Goal: Information Seeking & Learning: Learn about a topic

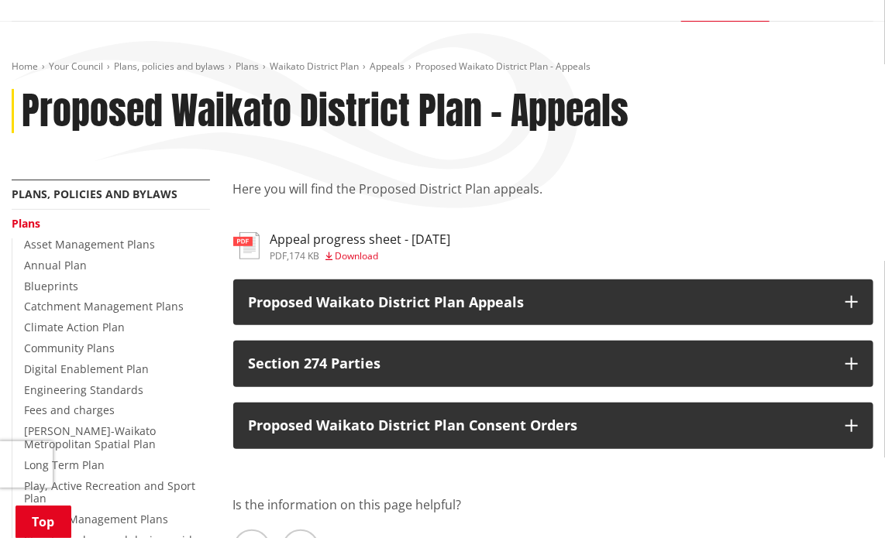
scroll to position [232, 0]
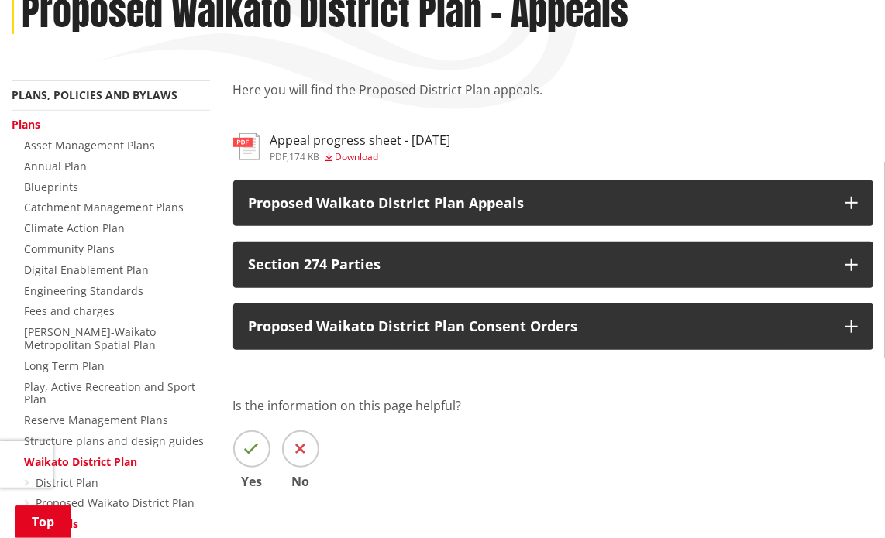
click at [246, 143] on img at bounding box center [246, 146] width 26 height 27
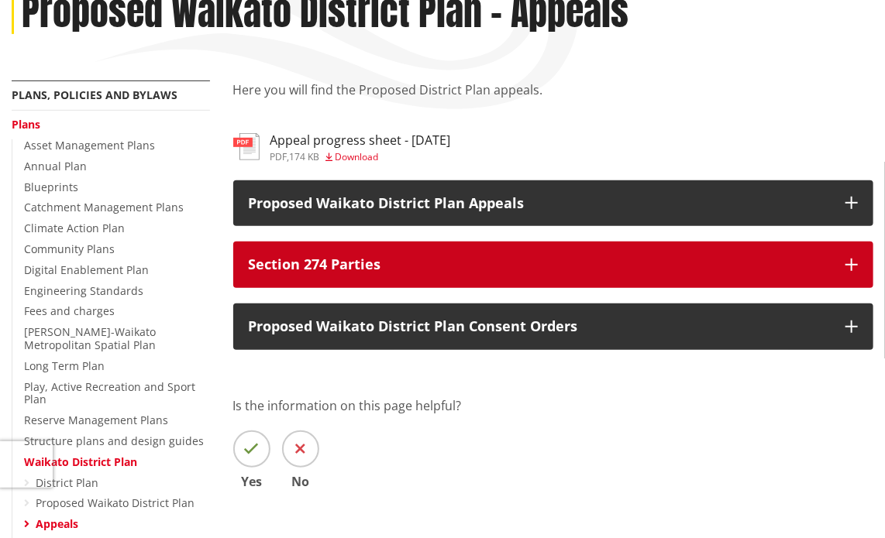
scroll to position [232, 0]
click at [326, 261] on p "Section 274 Parties" at bounding box center [540, 264] width 582 height 15
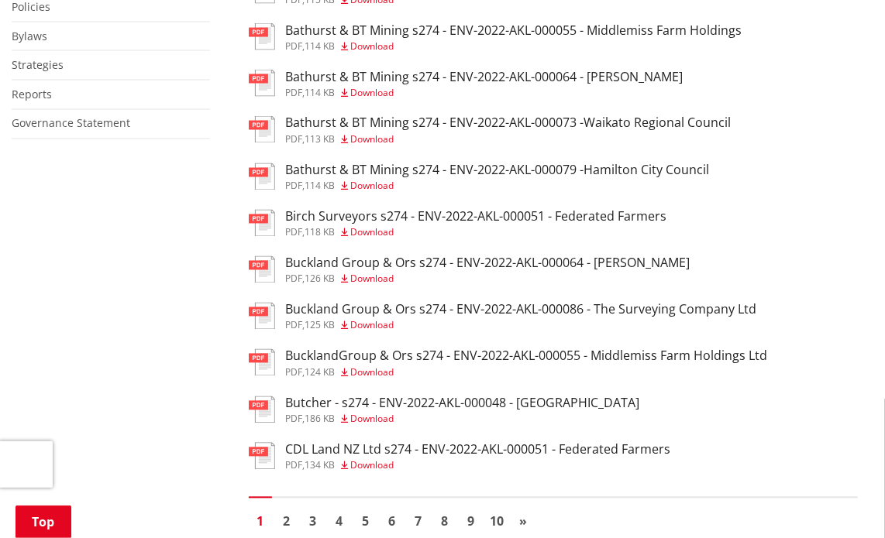
scroll to position [1007, 0]
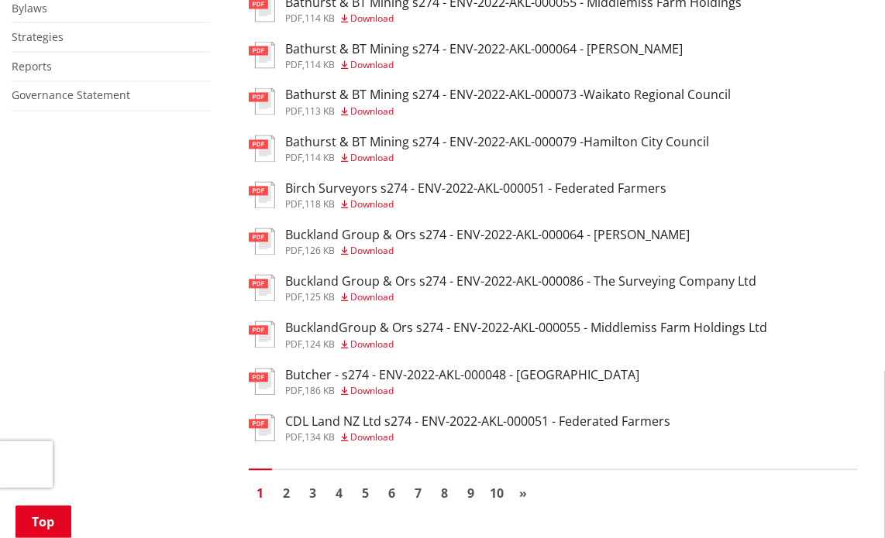
click at [267, 291] on img at bounding box center [262, 288] width 26 height 27
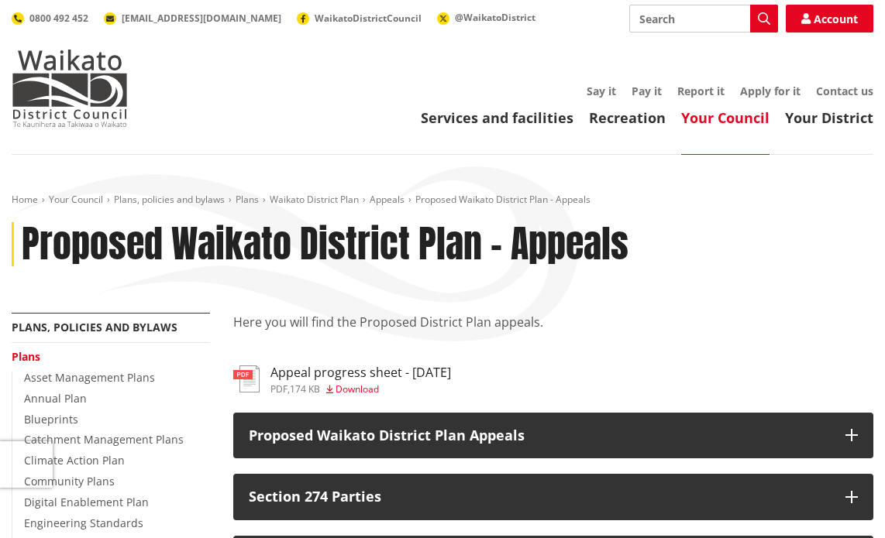
scroll to position [1007, 0]
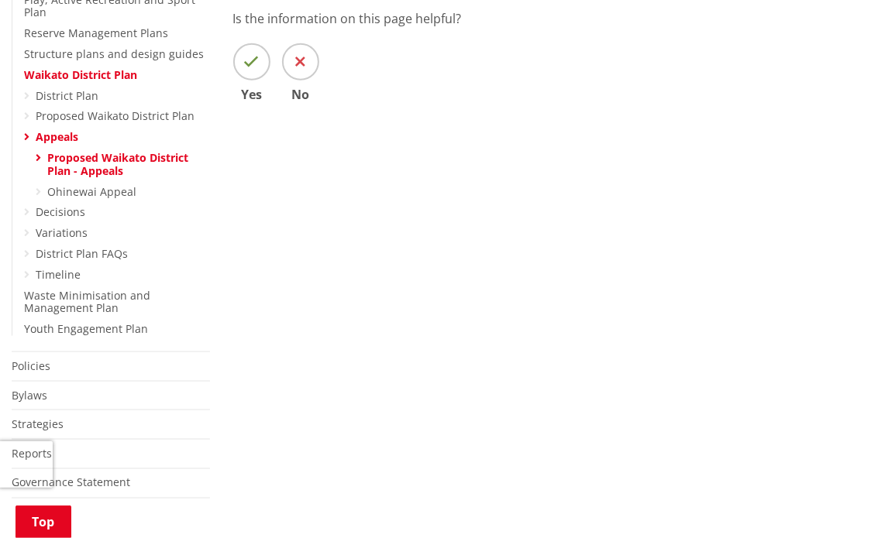
scroll to position [232, 0]
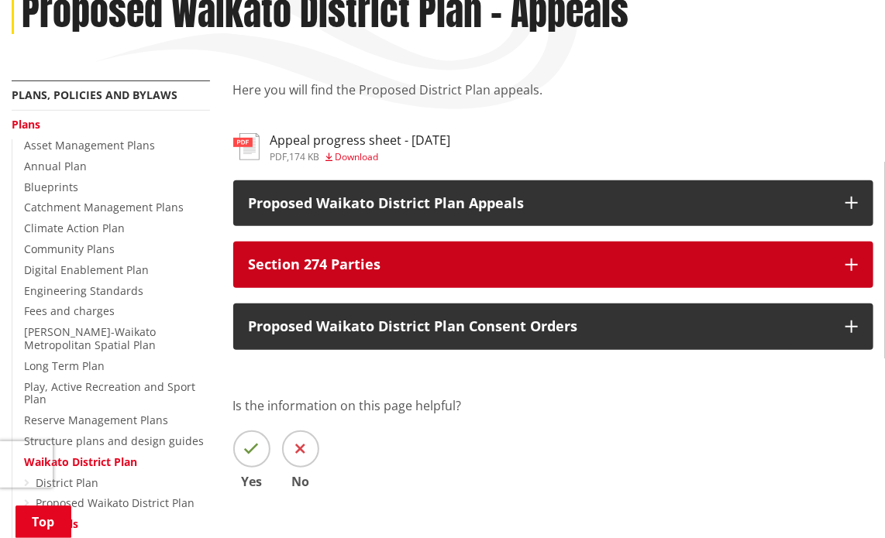
click at [366, 267] on p "Section 274 Parties" at bounding box center [540, 264] width 582 height 15
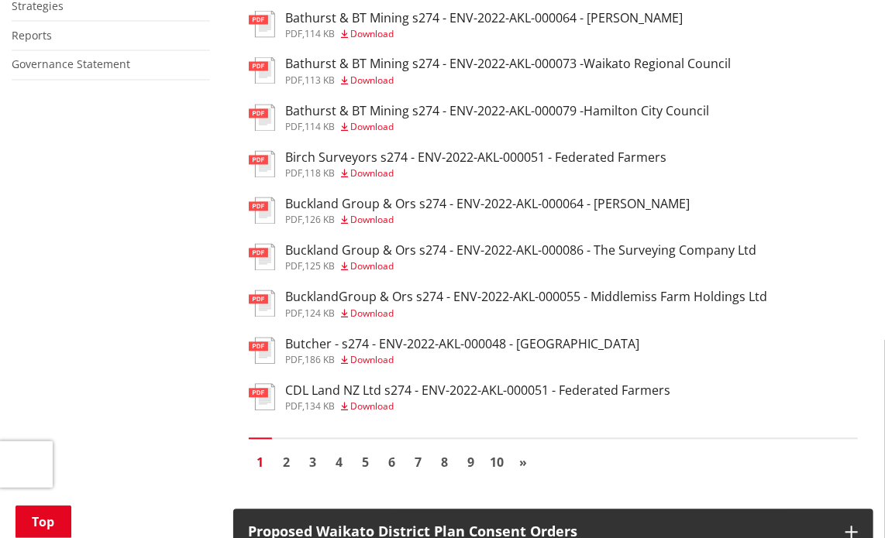
scroll to position [1085, 0]
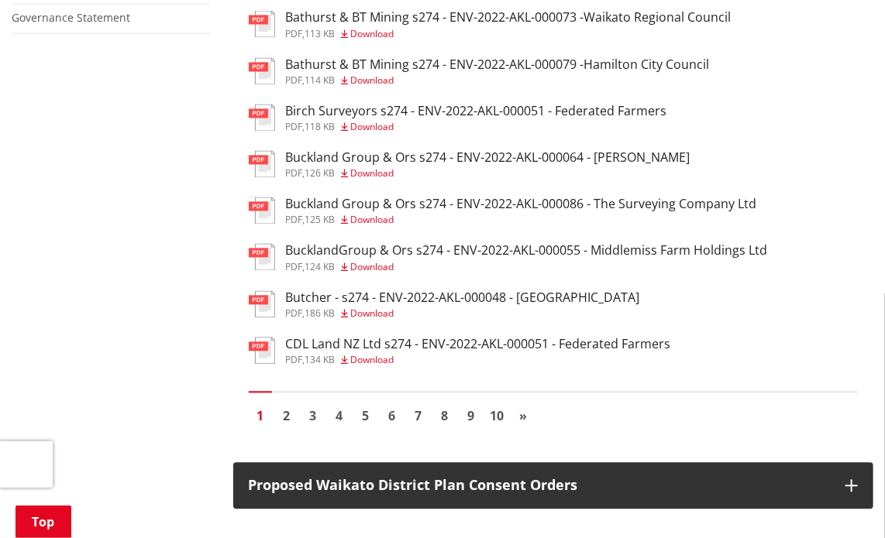
click at [359, 166] on h3 "Buckland Group & Ors s274 - ENV-2022-AKL-000064 - [PERSON_NAME]" at bounding box center [488, 158] width 404 height 15
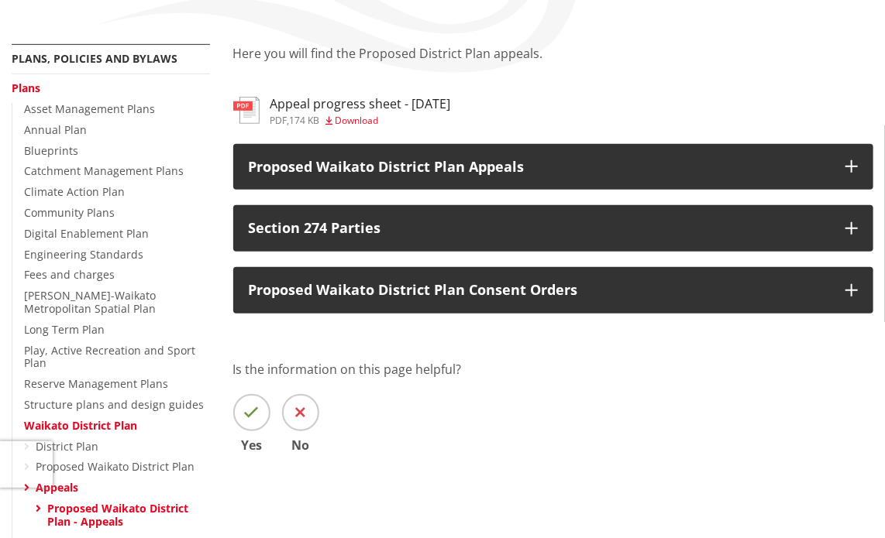
scroll to position [155, 0]
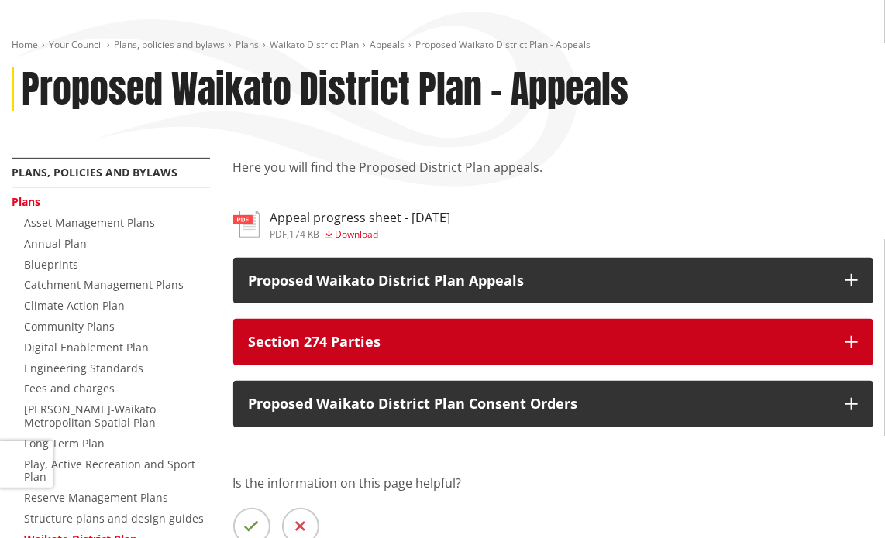
click at [332, 338] on p "Section 274 Parties" at bounding box center [540, 342] width 582 height 15
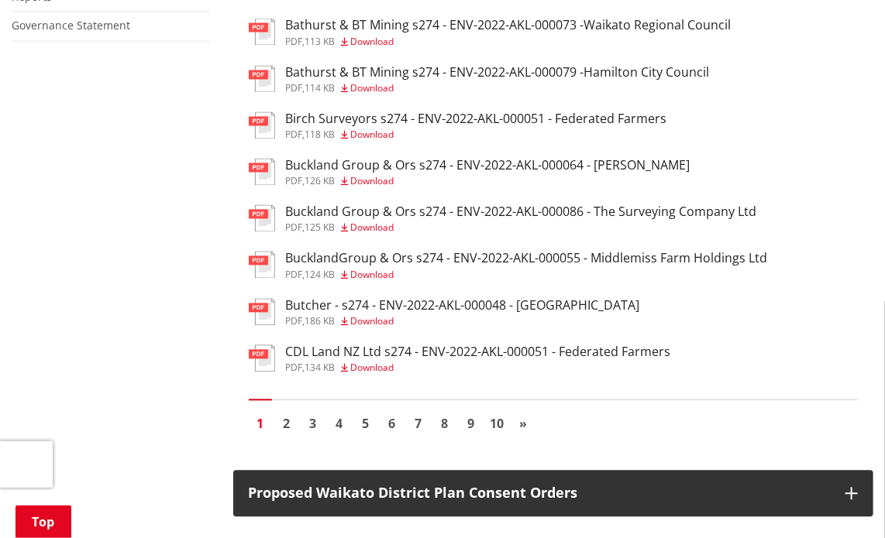
scroll to position [1085, 0]
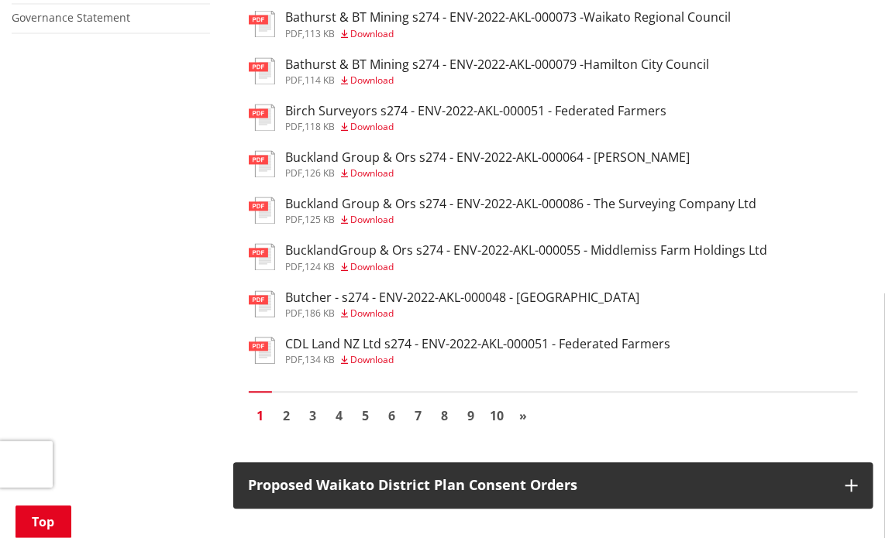
click at [321, 259] on h3 "BucklandGroup & Ors s274 - ENV-2022-AKL-000055 - Middlemiss Farm Holdings Ltd" at bounding box center [527, 251] width 482 height 15
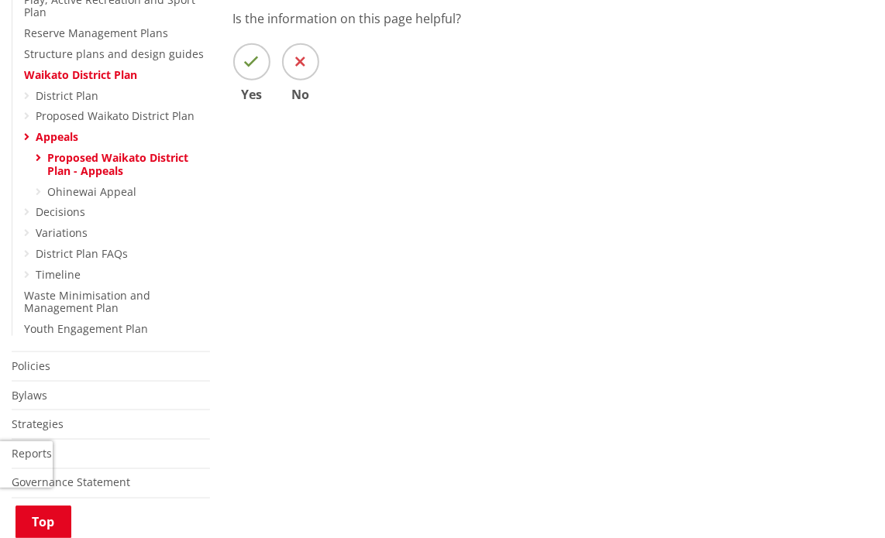
scroll to position [155, 0]
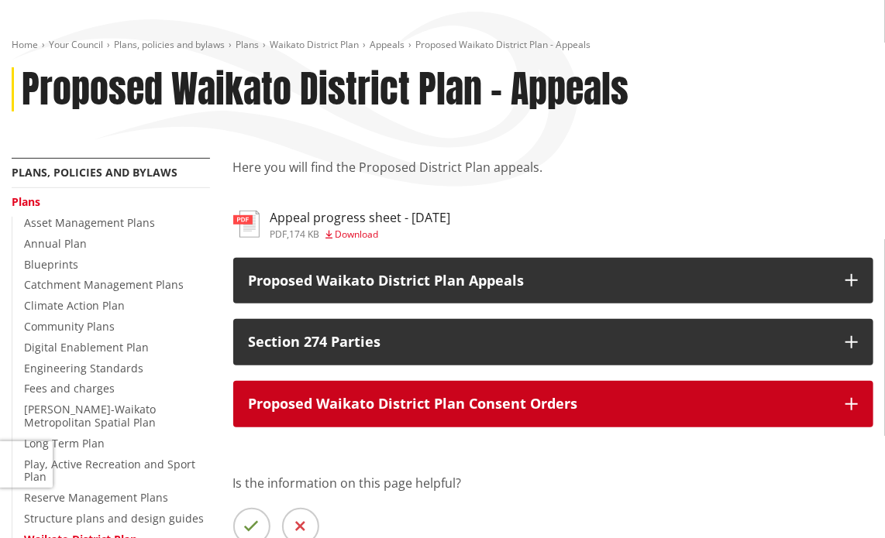
click at [569, 408] on p "Proposed Waikato District Plan Consent Orders" at bounding box center [540, 404] width 582 height 15
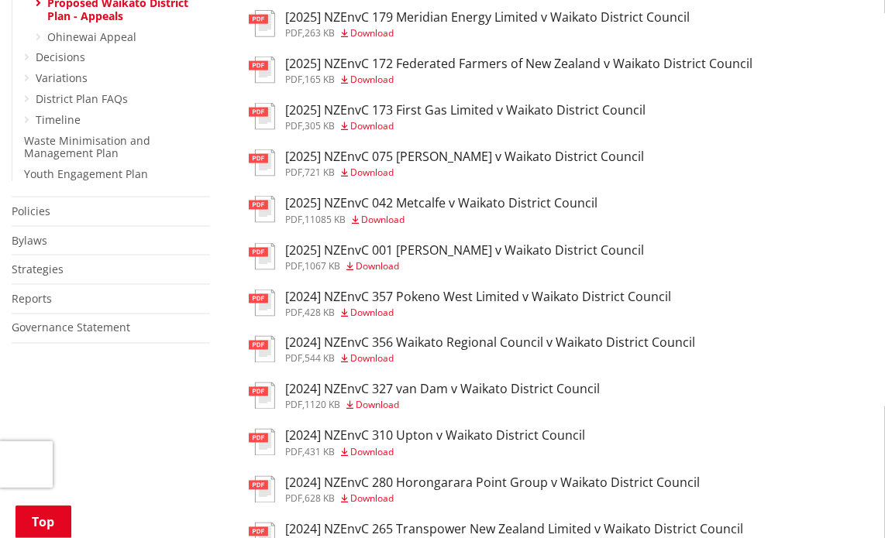
scroll to position [1162, 0]
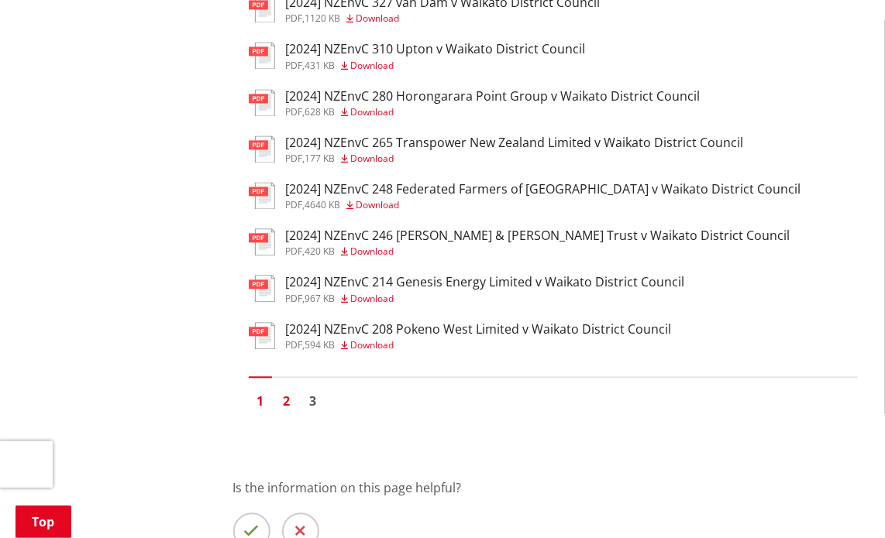
click at [284, 411] on link "2" at bounding box center [286, 401] width 23 height 23
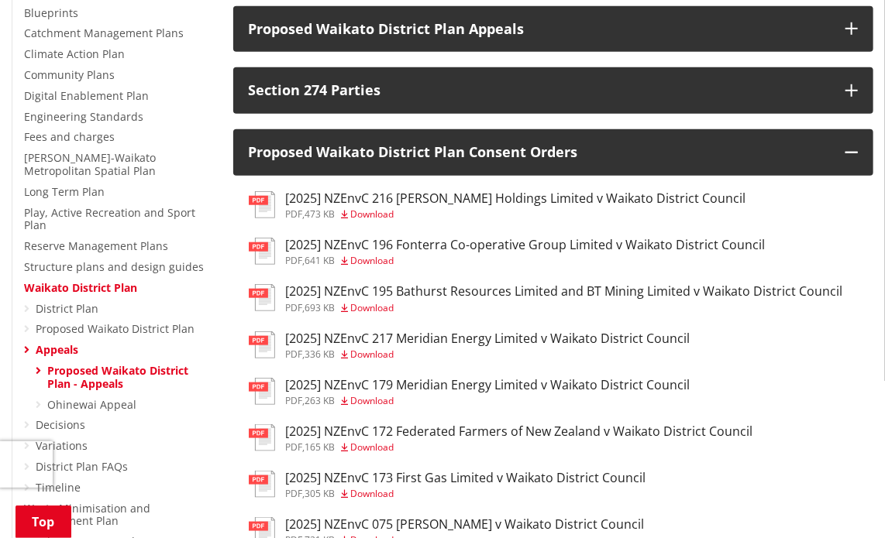
scroll to position [465, 0]
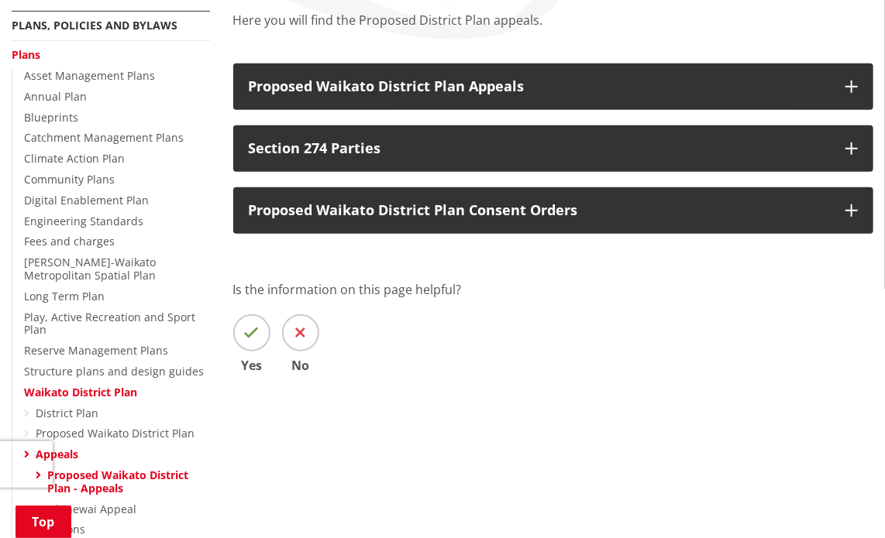
scroll to position [278, 0]
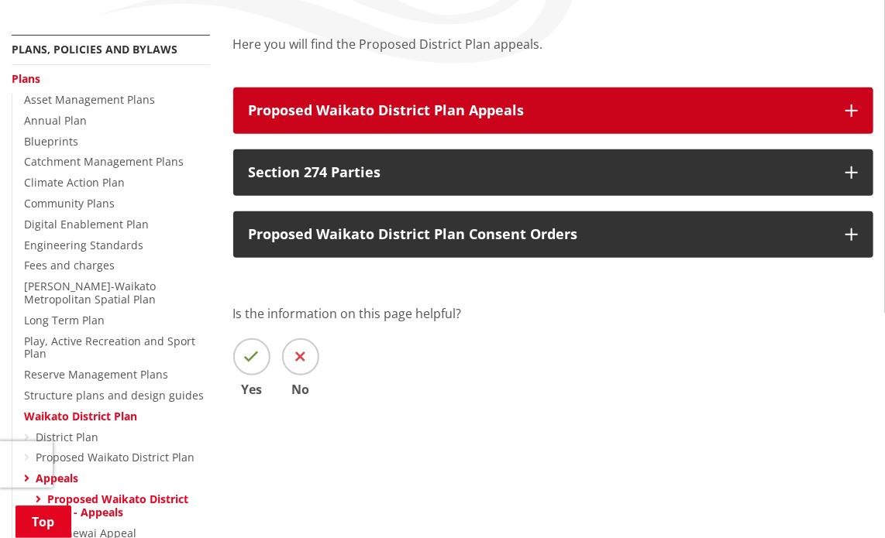
click at [853, 108] on icon "button" at bounding box center [851, 111] width 12 height 12
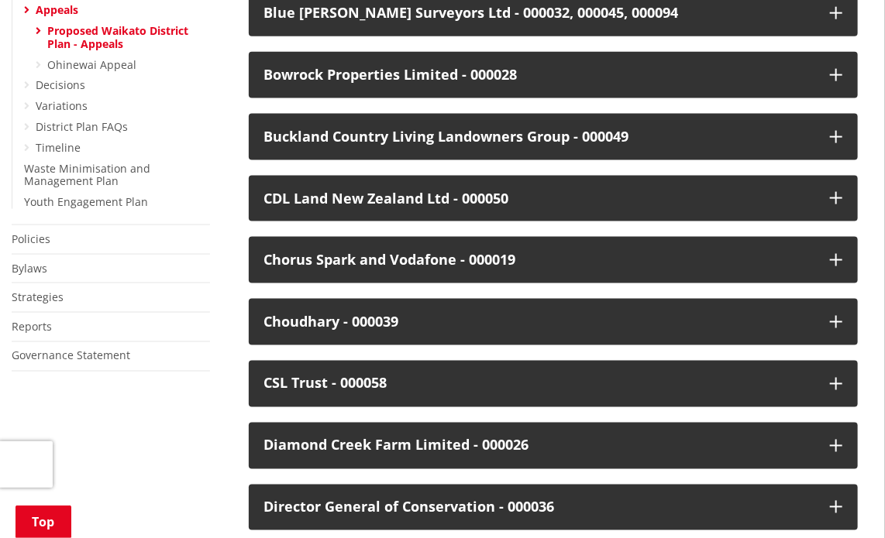
scroll to position [433, 0]
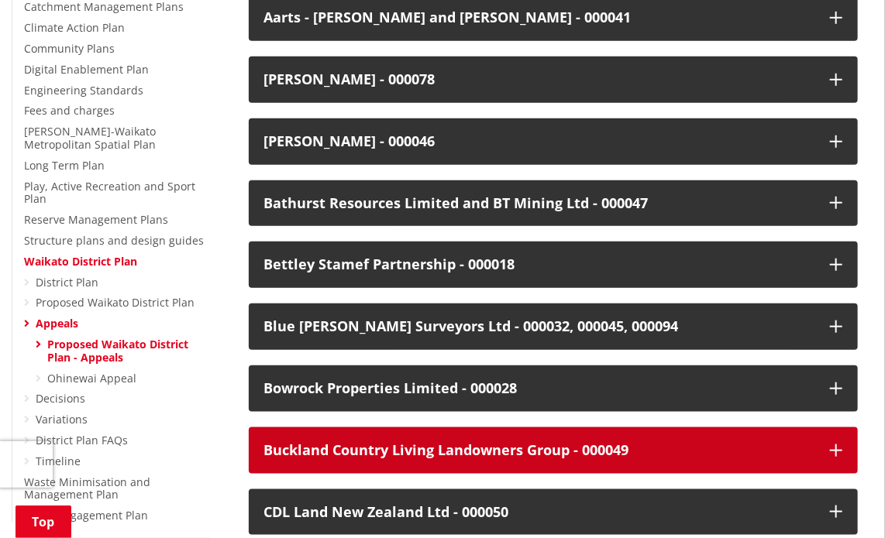
click at [653, 449] on div "Buckland Country Living Landowners Group - 000049" at bounding box center [539, 450] width 551 height 15
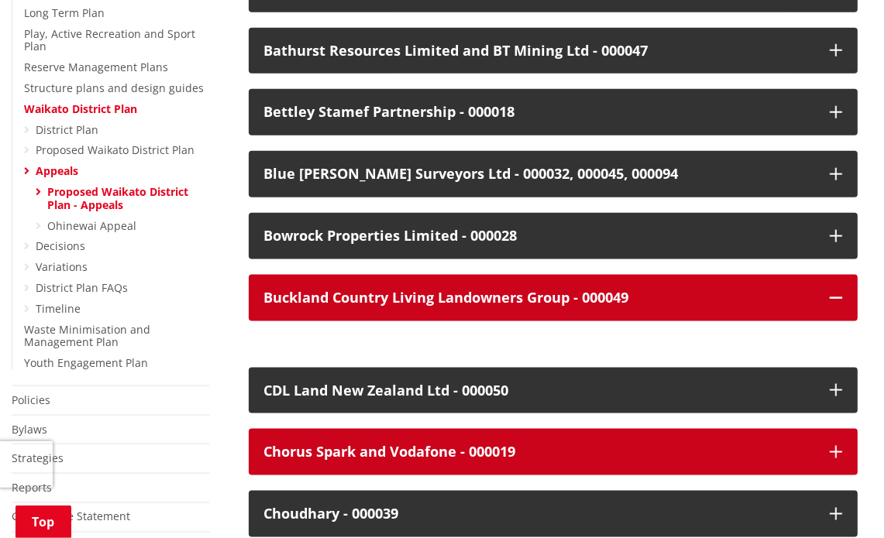
scroll to position [588, 0]
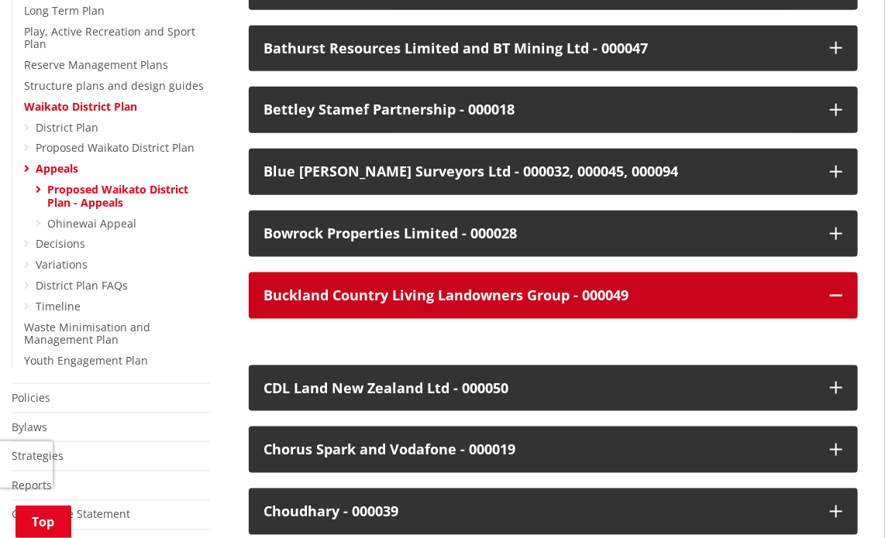
click at [418, 296] on div "Buckland Country Living Landowners Group - 000049" at bounding box center [539, 295] width 551 height 15
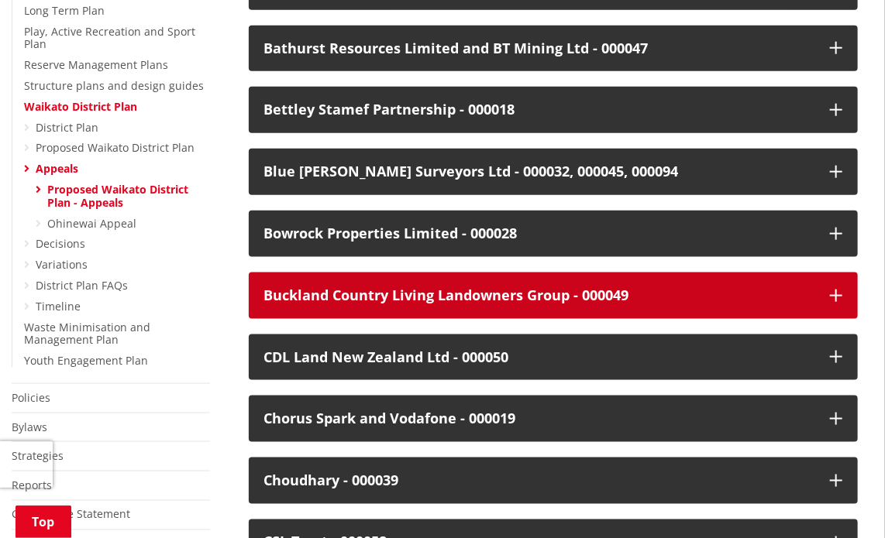
click at [418, 296] on div "Buckland Country Living Landowners Group - 000049" at bounding box center [539, 295] width 551 height 15
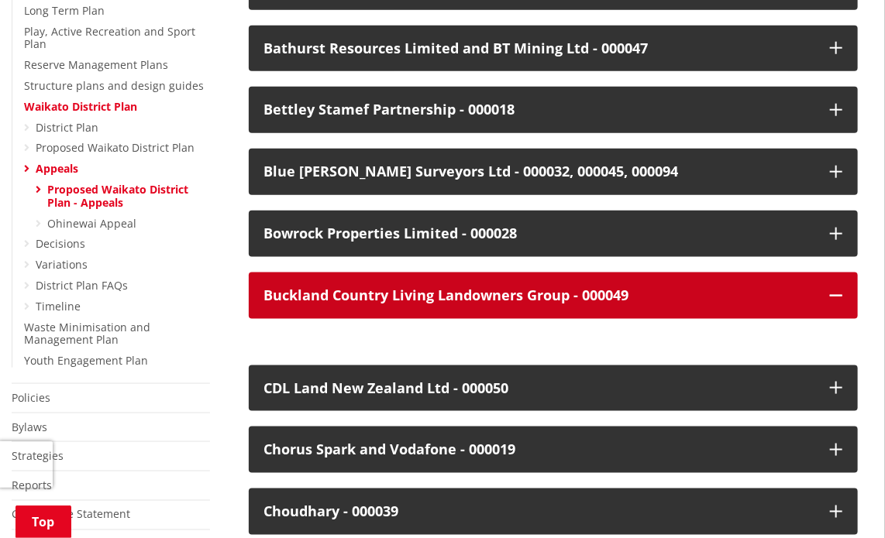
click at [834, 294] on icon "button" at bounding box center [836, 296] width 12 height 12
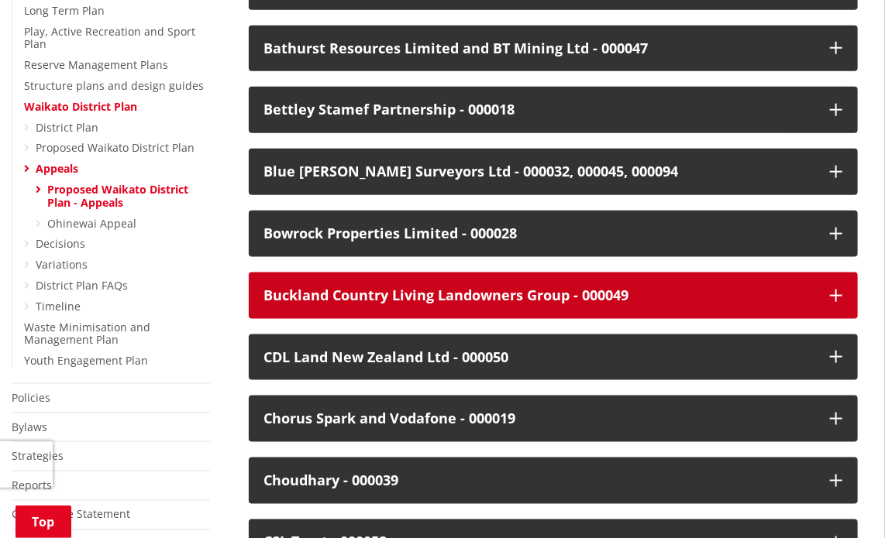
click at [834, 294] on icon "button" at bounding box center [836, 296] width 12 height 12
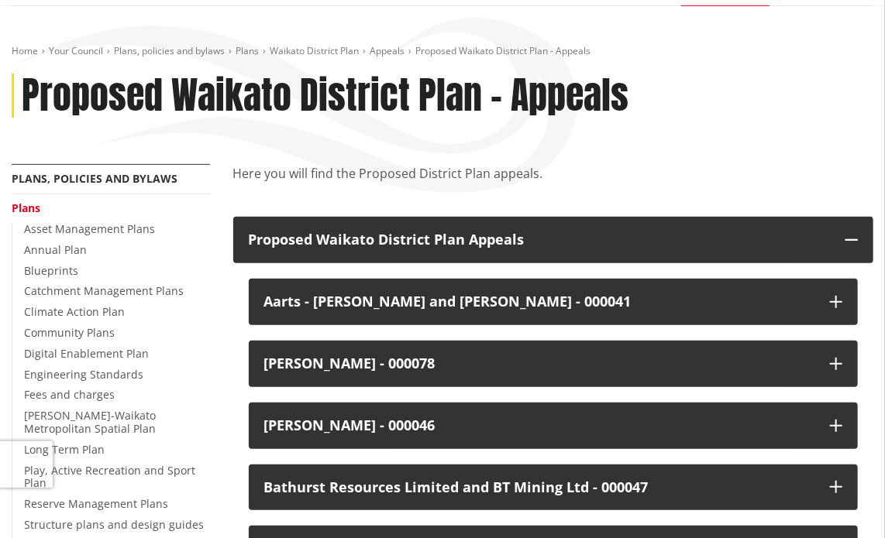
scroll to position [123, 0]
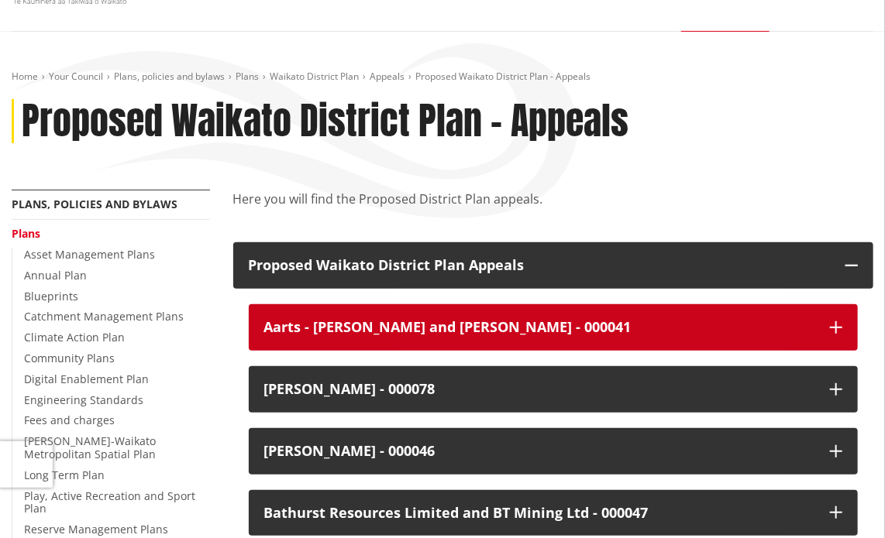
click at [840, 326] on icon "button" at bounding box center [836, 328] width 12 height 12
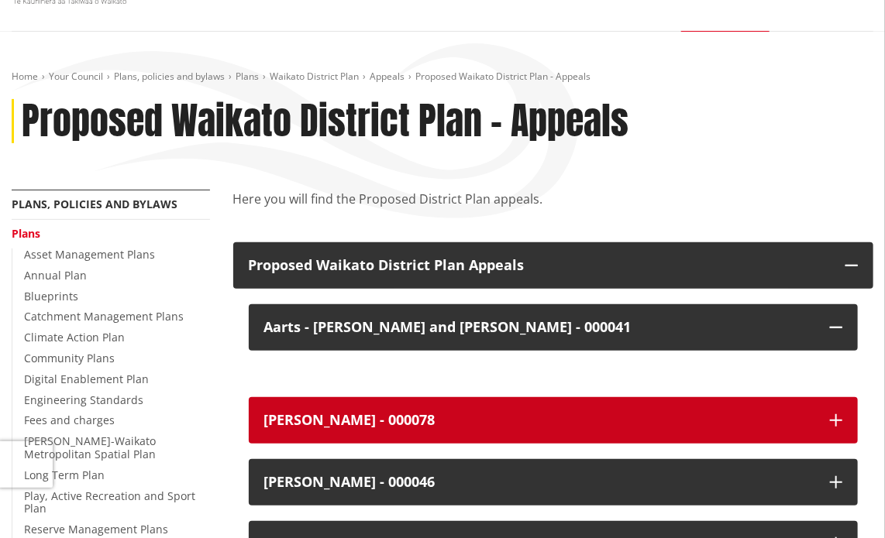
click at [843, 419] on button "Anna Noakes - 000078" at bounding box center [554, 420] width 610 height 46
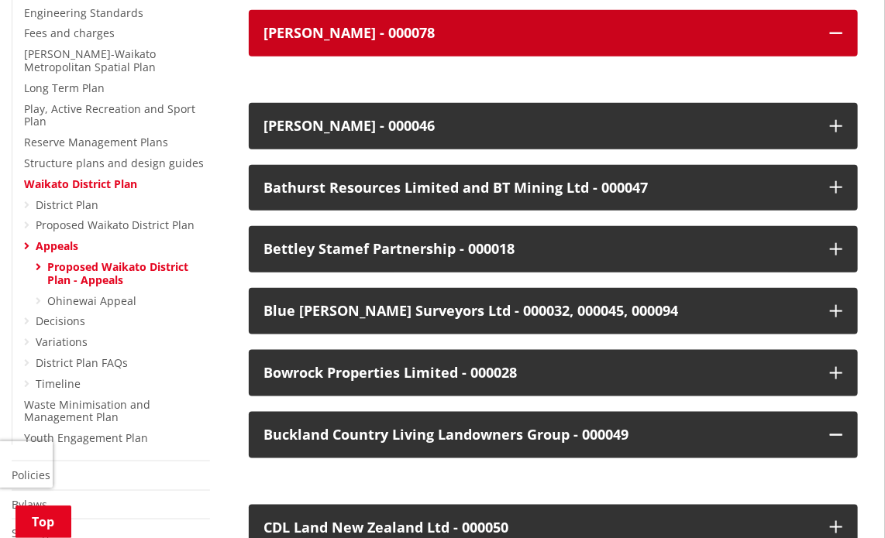
scroll to position [433, 0]
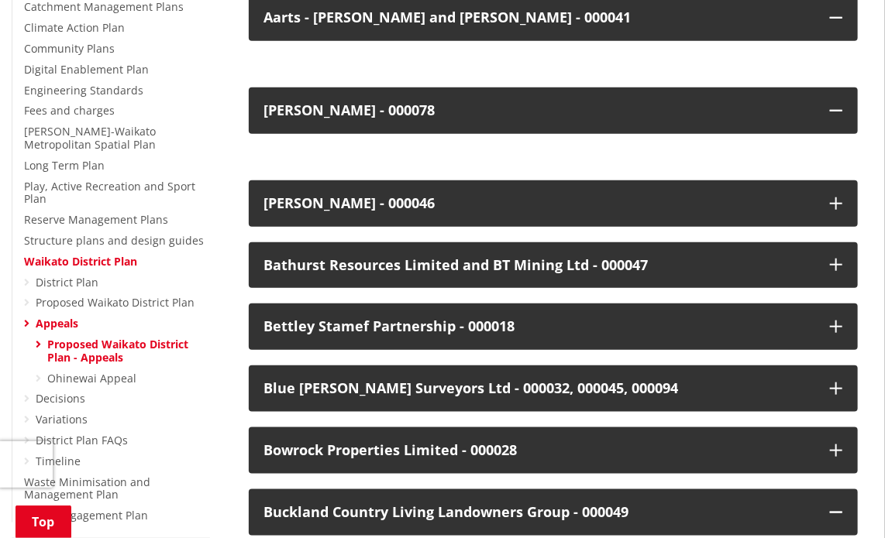
click at [112, 349] on link "Proposed Waikato District Plan - Appeals" at bounding box center [117, 351] width 141 height 28
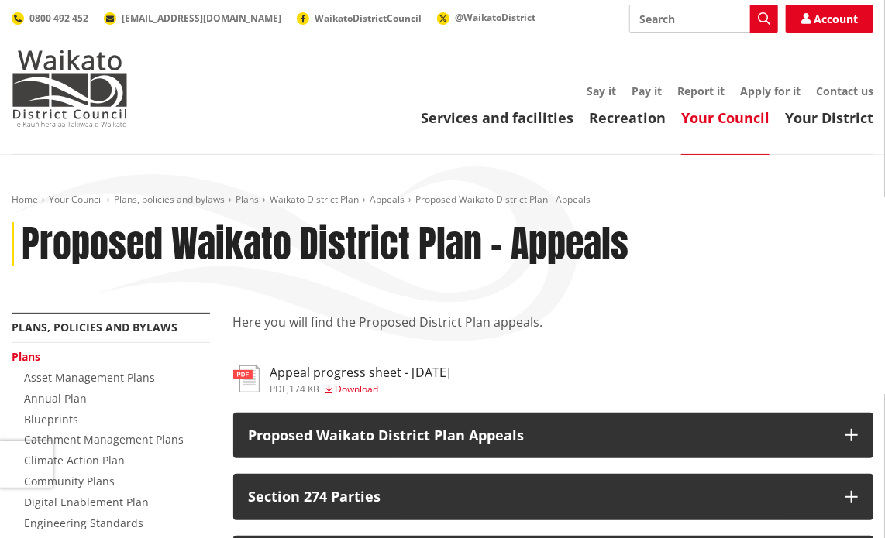
click at [304, 373] on h3 "Appeal progress sheet - [DATE]" at bounding box center [360, 373] width 181 height 15
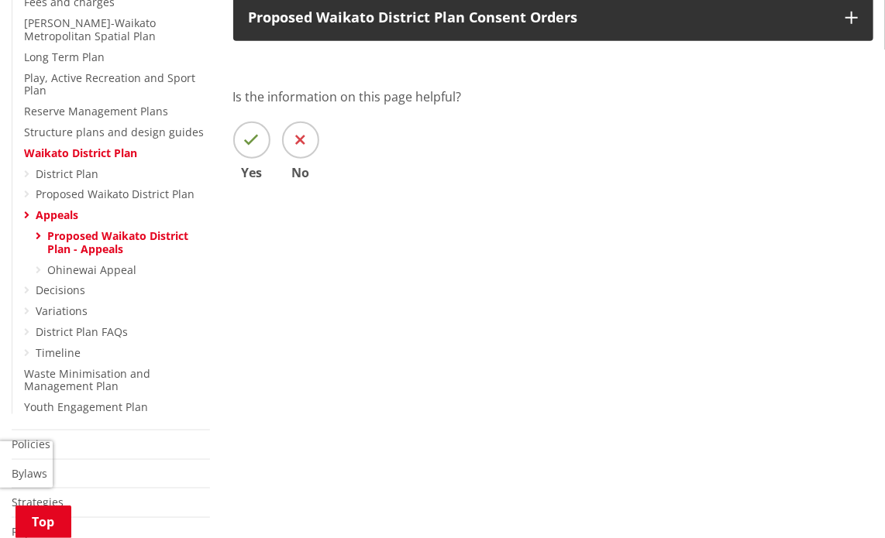
scroll to position [542, 0]
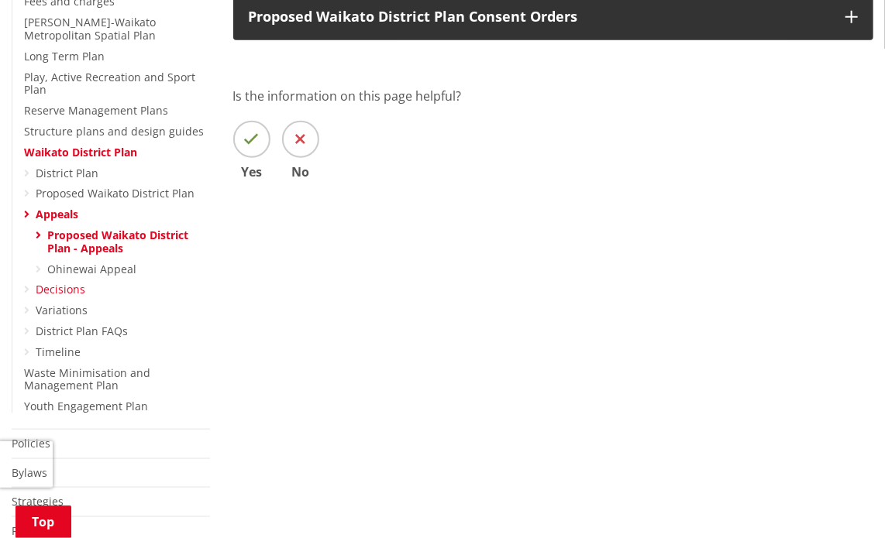
click at [57, 292] on link "Decisions" at bounding box center [61, 289] width 50 height 15
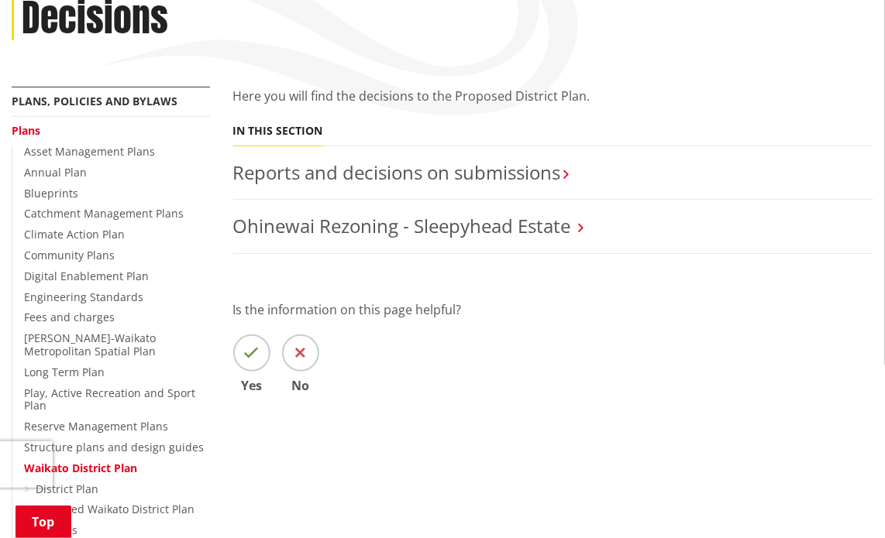
scroll to position [232, 0]
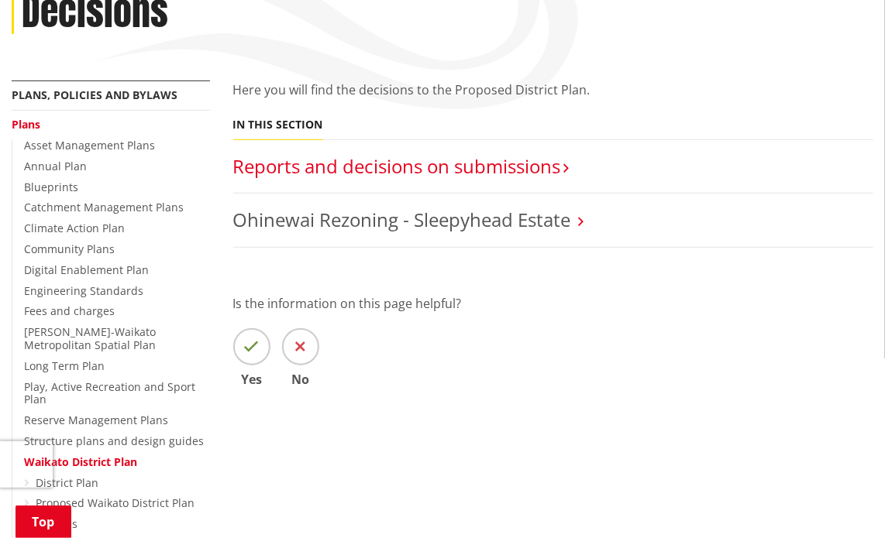
click at [474, 163] on link "Reports and decisions on submissions​" at bounding box center [397, 166] width 328 height 26
click at [530, 167] on link "Reports and decisions on submissions​" at bounding box center [397, 166] width 328 height 26
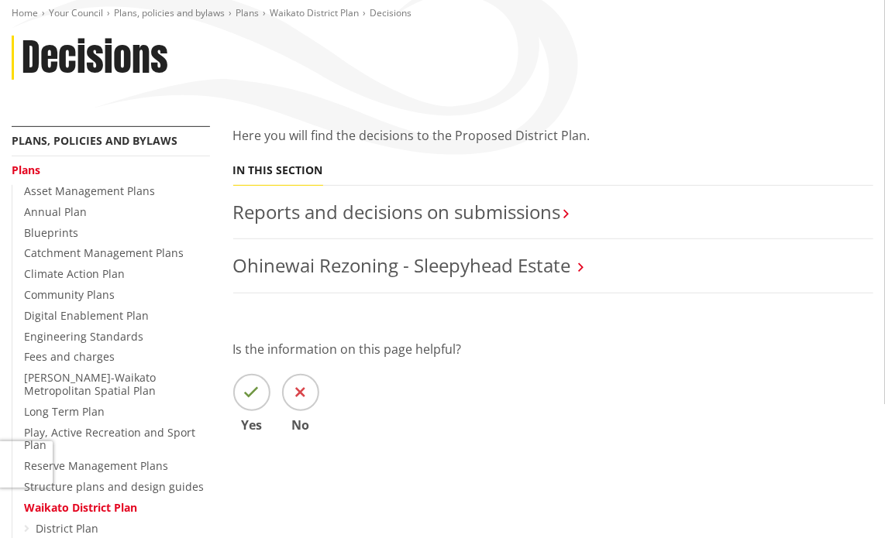
scroll to position [155, 0]
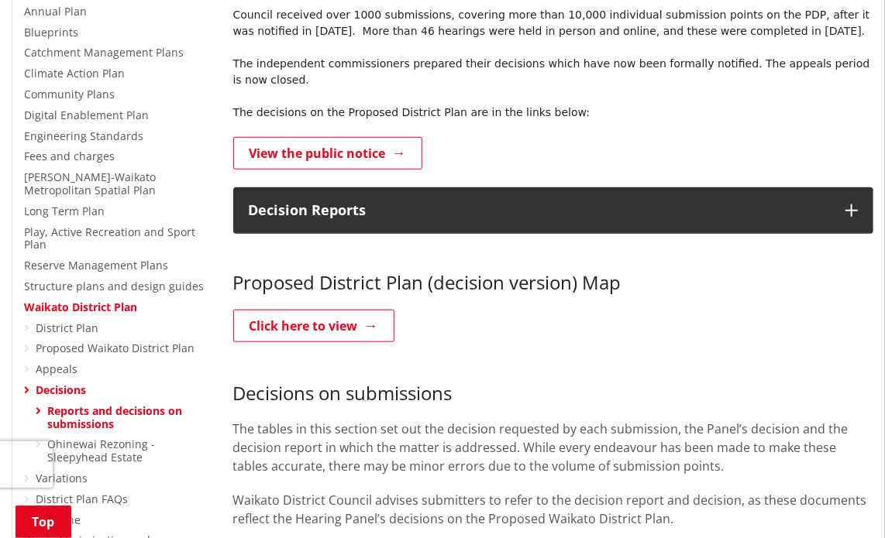
scroll to position [775, 0]
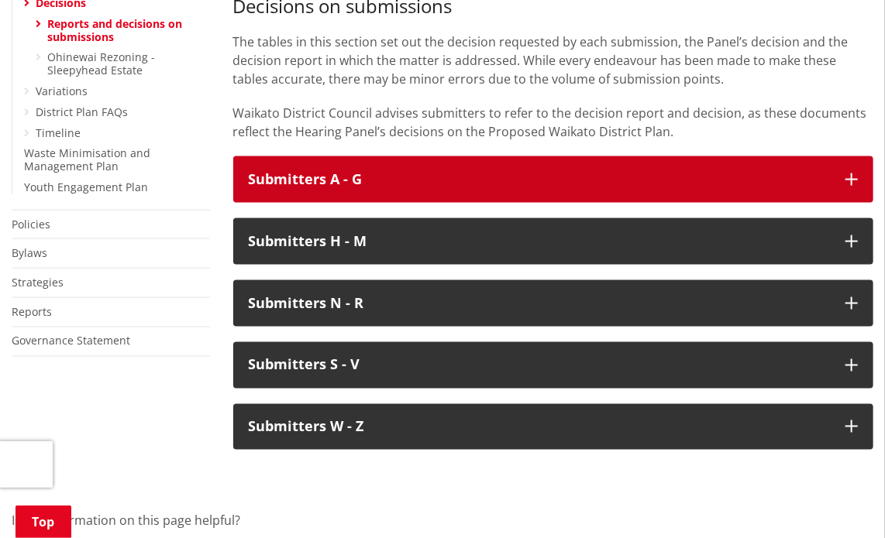
click at [439, 172] on h3 "Submitters A - G" at bounding box center [540, 179] width 582 height 15
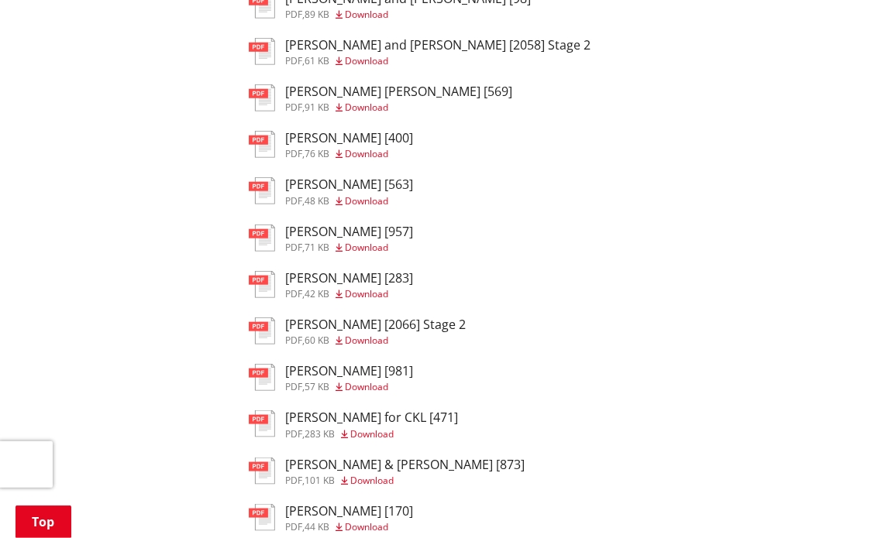
scroll to position [2557, 0]
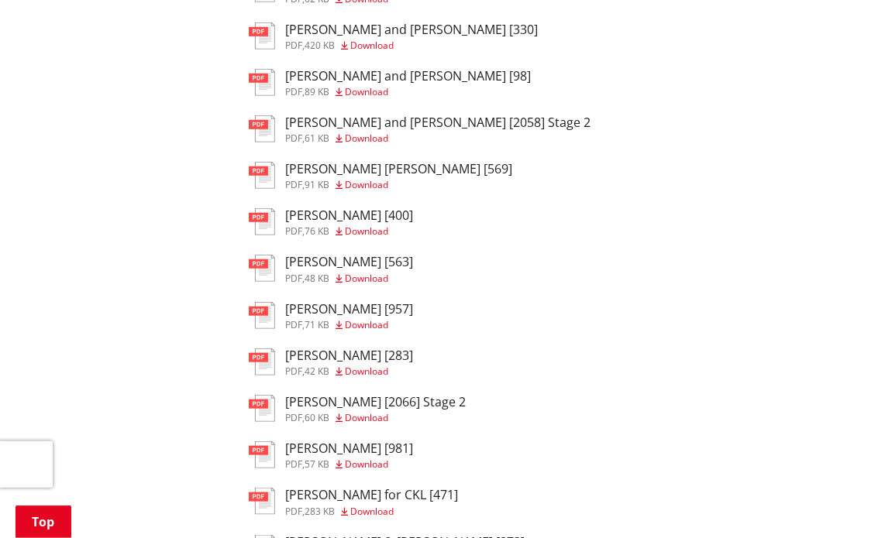
click at [306, 80] on h3 "[PERSON_NAME] and [PERSON_NAME] [98]" at bounding box center [409, 76] width 246 height 15
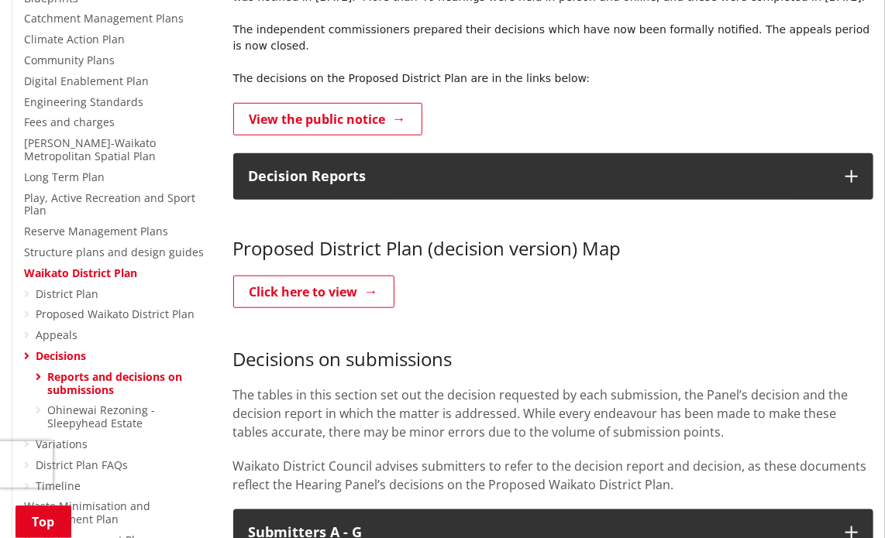
scroll to position [530, 0]
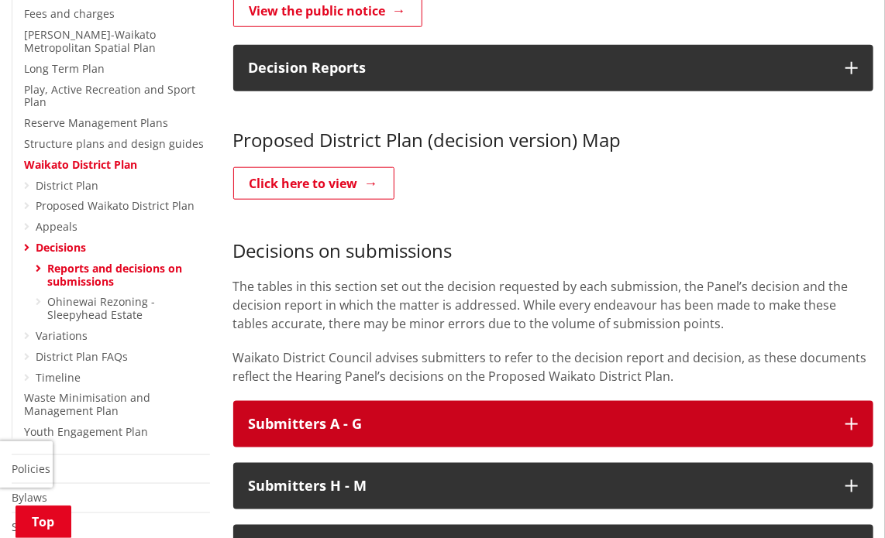
click at [383, 417] on h3 "Submitters A - G" at bounding box center [540, 424] width 582 height 15
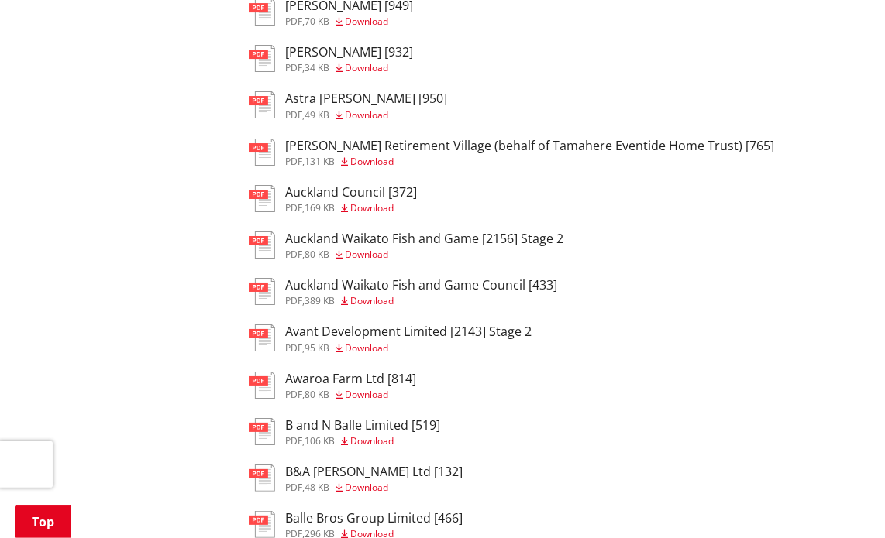
scroll to position [4249, 0]
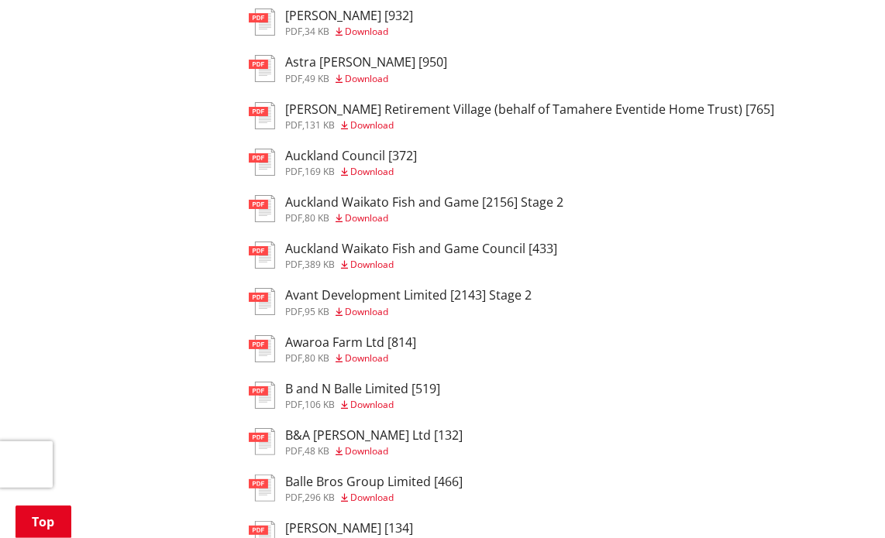
click at [321, 350] on h3 "Awaroa Farm Ltd [814]" at bounding box center [351, 342] width 131 height 15
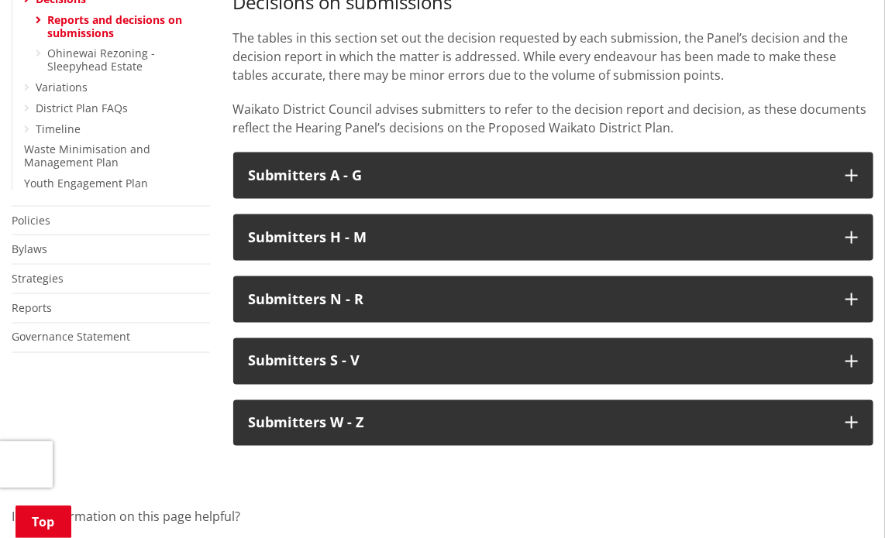
scroll to position [607, 0]
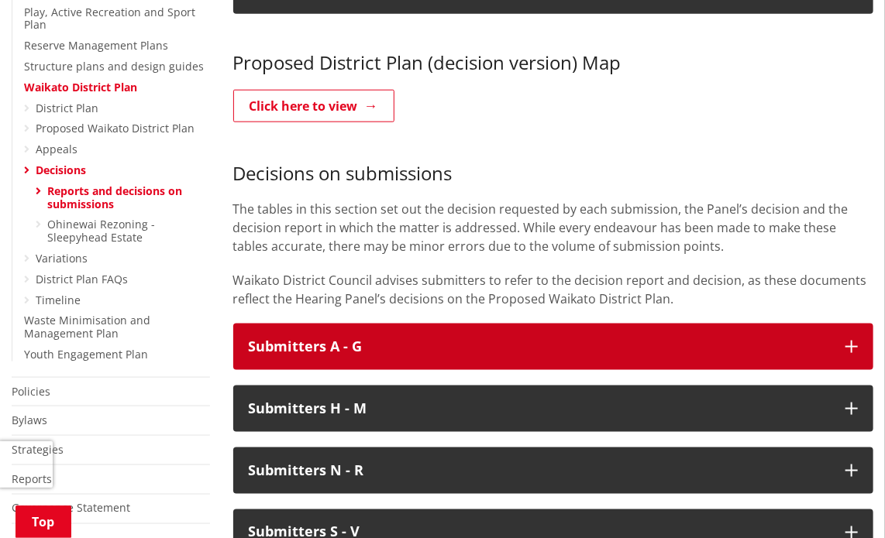
click at [394, 339] on h3 "Submitters A - G" at bounding box center [540, 346] width 582 height 15
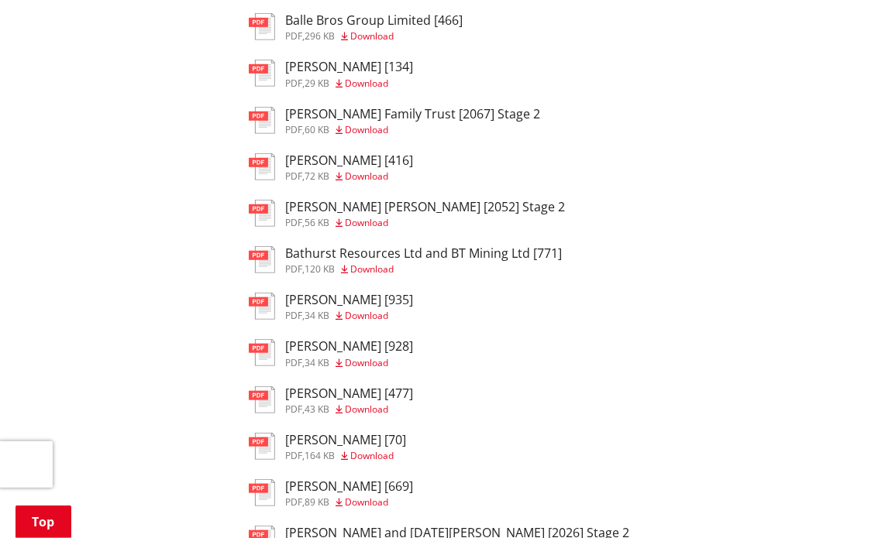
scroll to position [4714, 0]
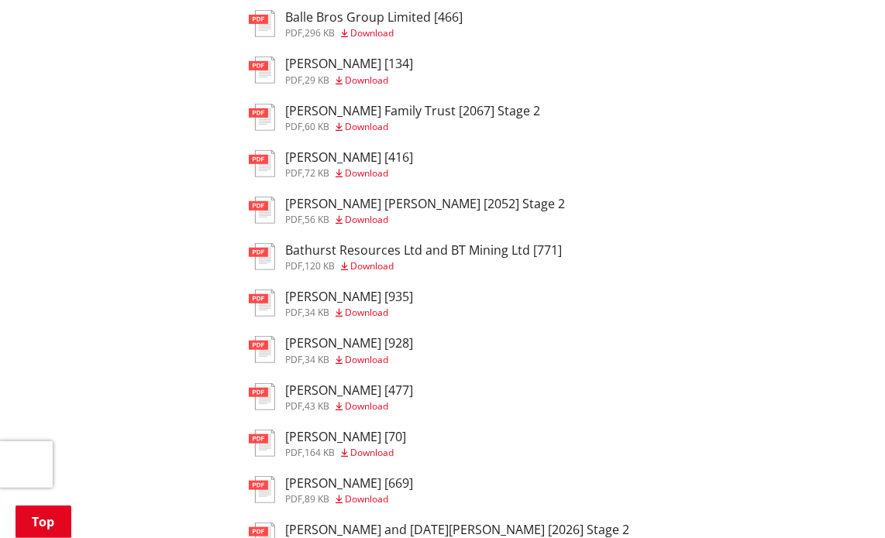
click at [339, 165] on h3 "[PERSON_NAME] [416]" at bounding box center [350, 157] width 128 height 15
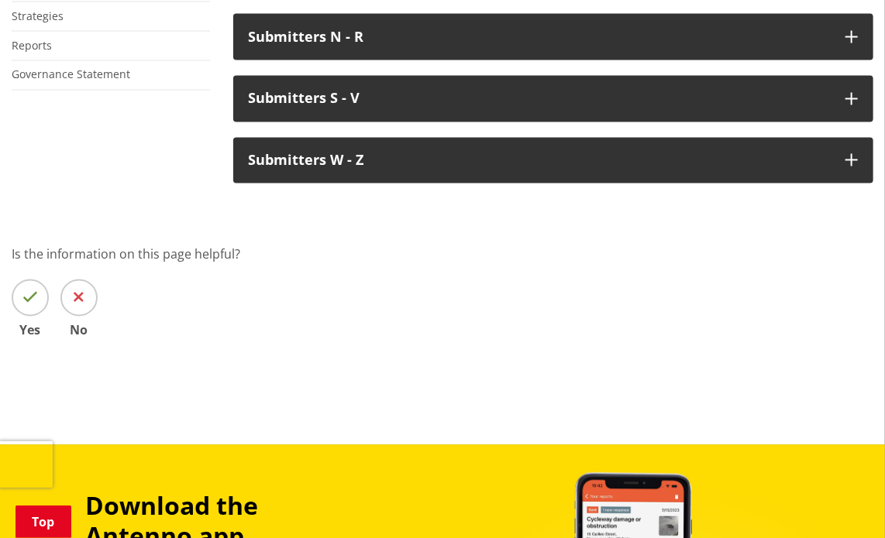
scroll to position [840, 0]
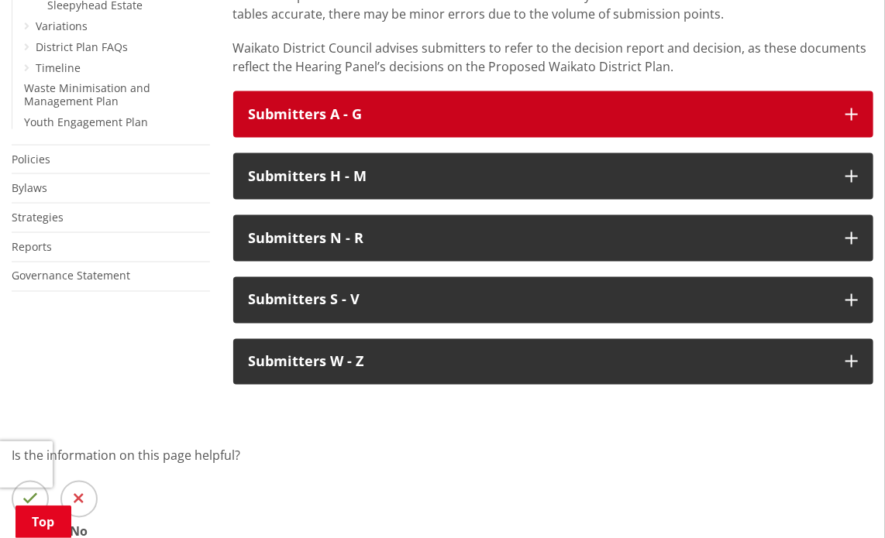
click at [344, 107] on h3 "Submitters A - G" at bounding box center [540, 114] width 582 height 15
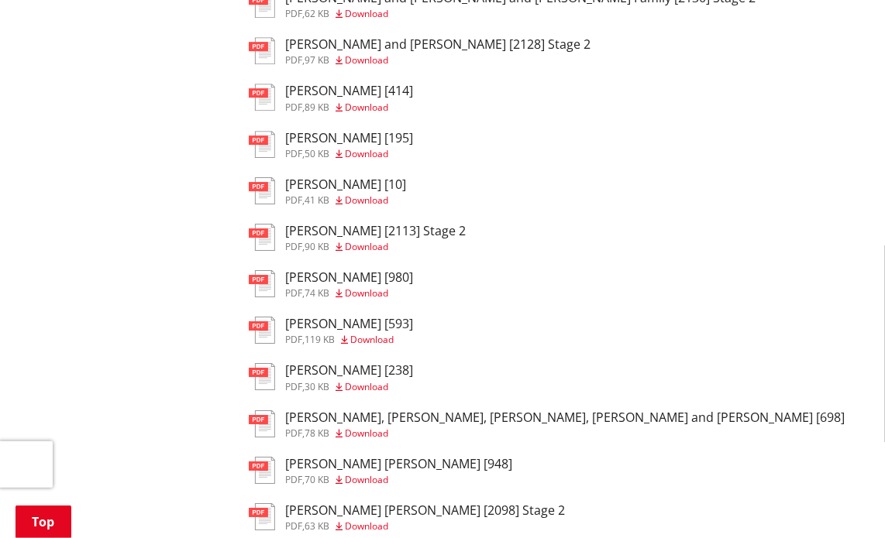
scroll to position [8510, 0]
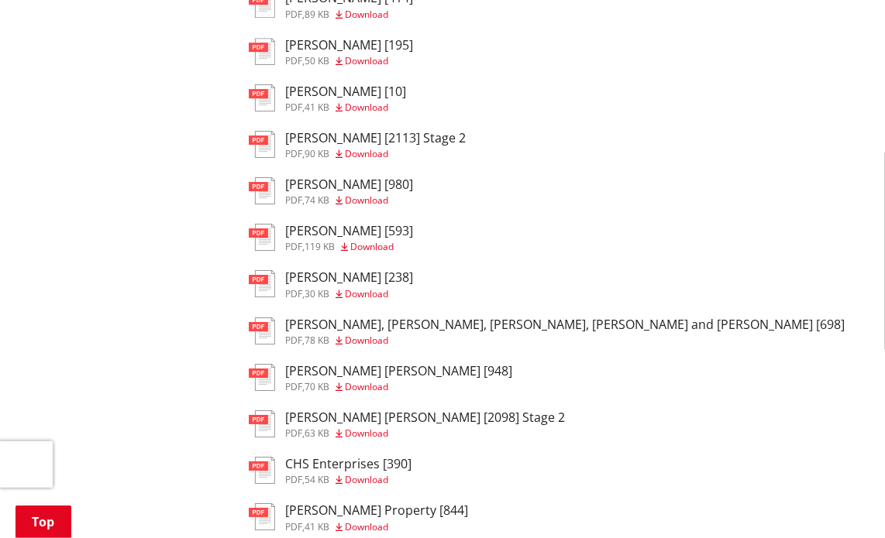
click at [367, 192] on h3 "Christine Madsen [980]" at bounding box center [350, 184] width 128 height 15
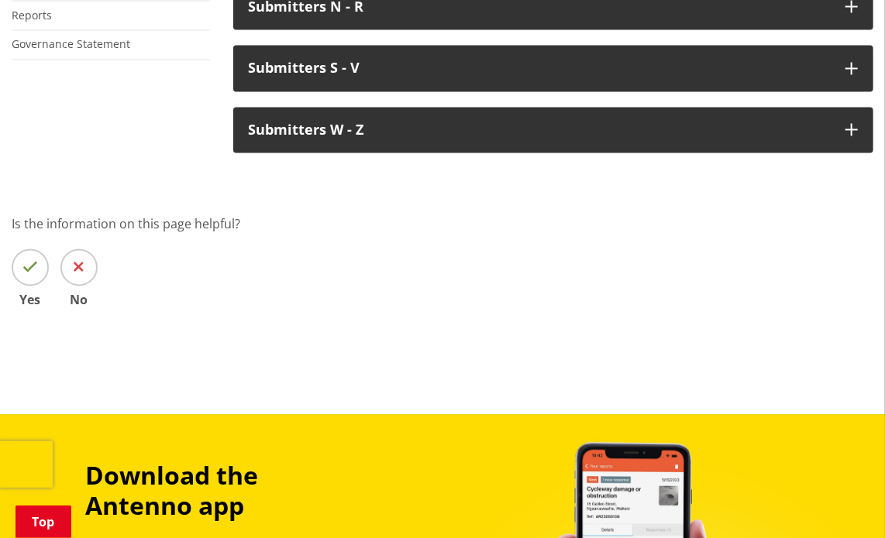
scroll to position [840, 0]
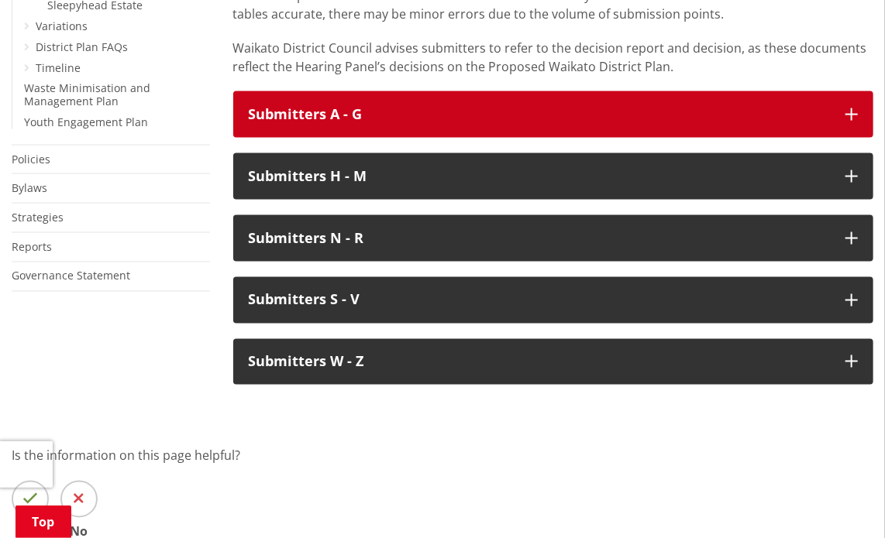
click at [402, 107] on h3 "Submitters A - G" at bounding box center [540, 114] width 582 height 15
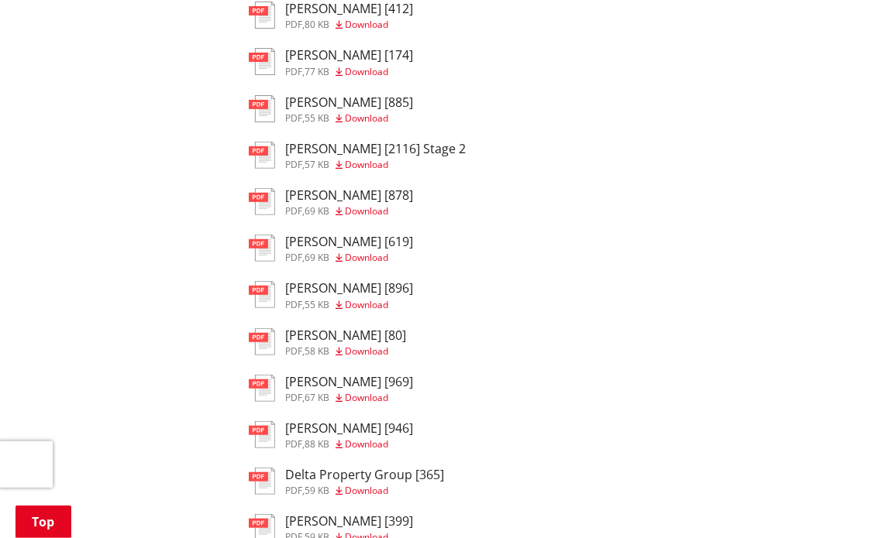
scroll to position [11219, 0]
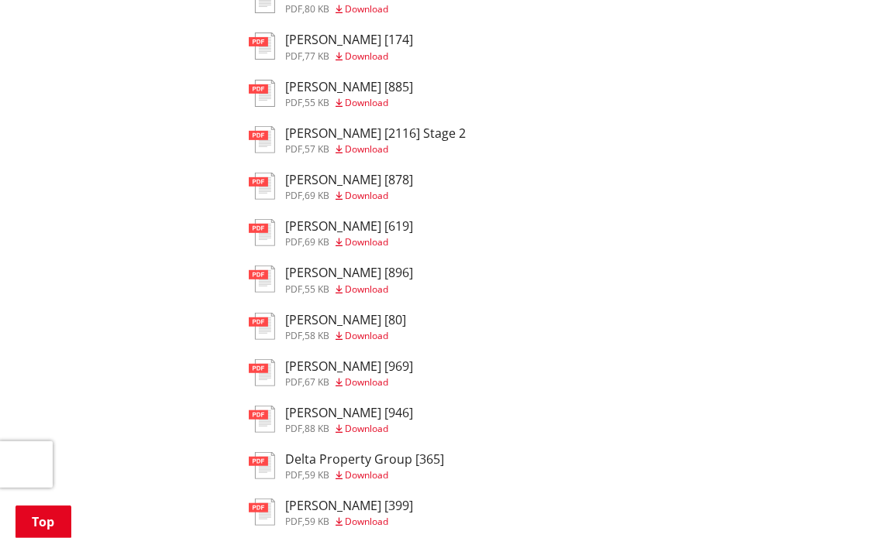
click at [335, 47] on h3 "[PERSON_NAME] [174]" at bounding box center [350, 40] width 128 height 15
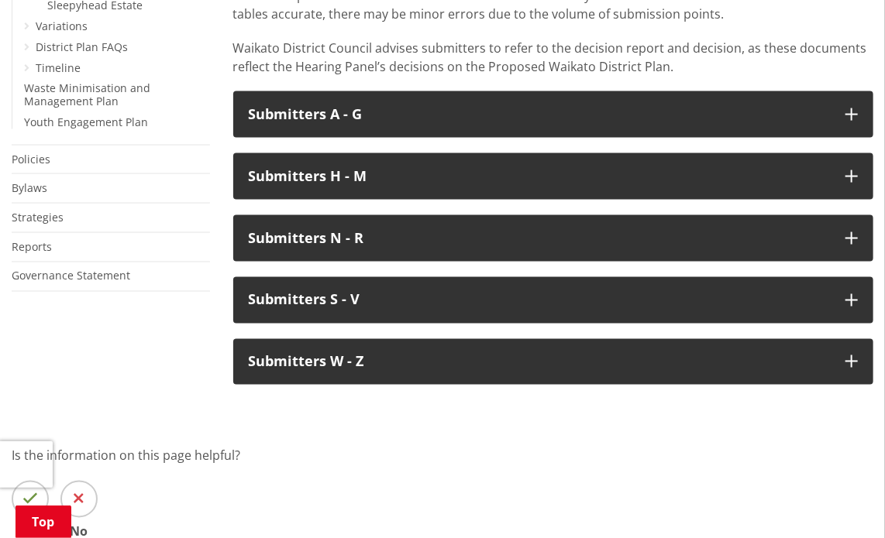
scroll to position [840, 0]
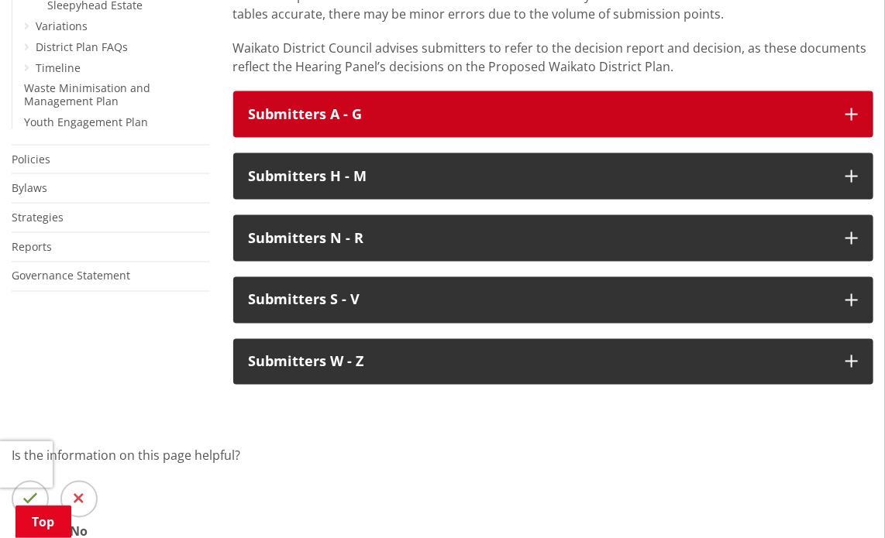
click at [390, 107] on h3 "Submitters A - G" at bounding box center [540, 114] width 582 height 15
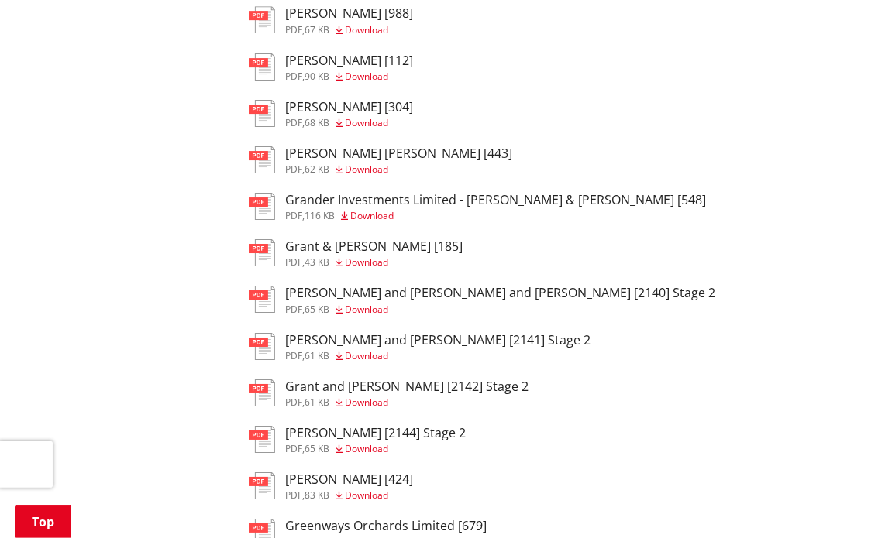
scroll to position [17306, 0]
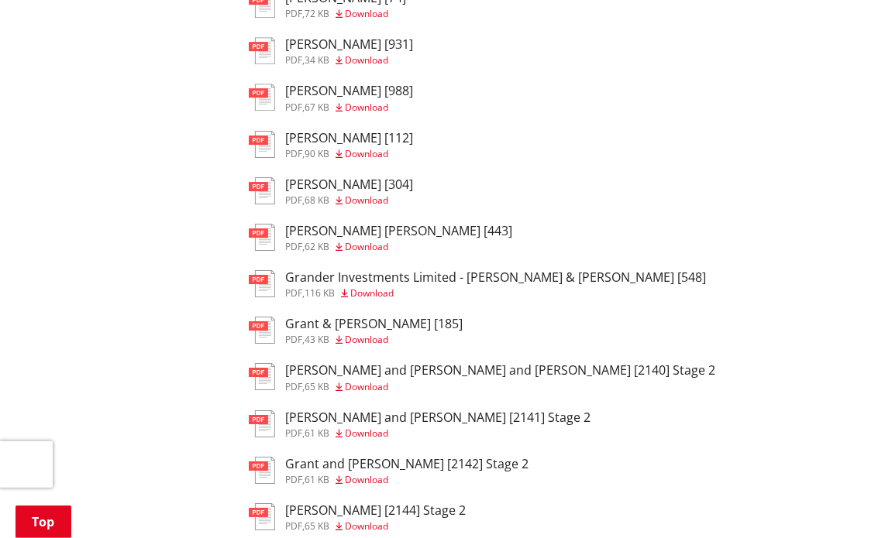
click at [346, 146] on h3 "[PERSON_NAME] [112]" at bounding box center [350, 138] width 128 height 15
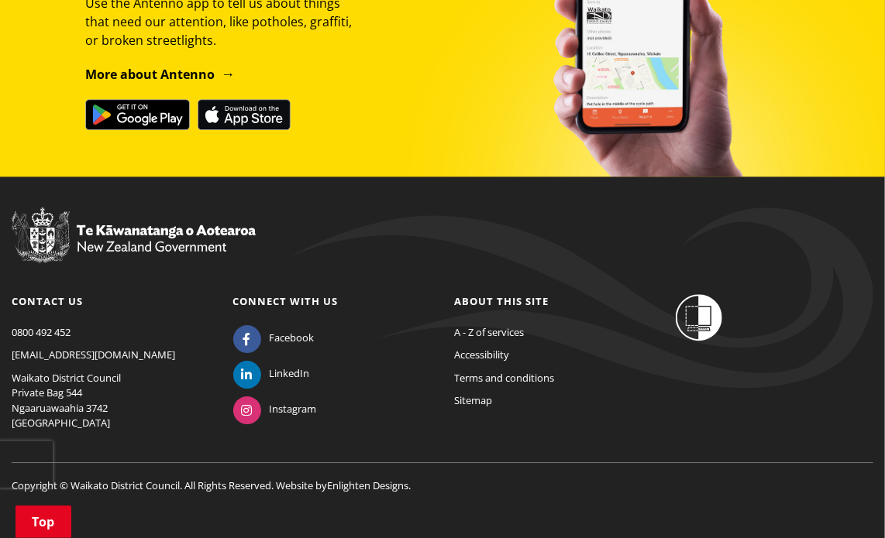
scroll to position [1615, 0]
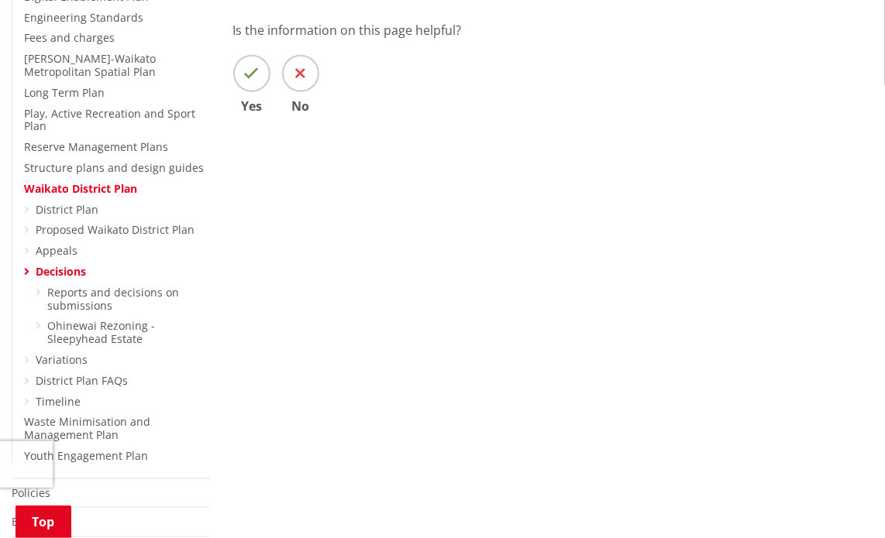
scroll to position [542, 0]
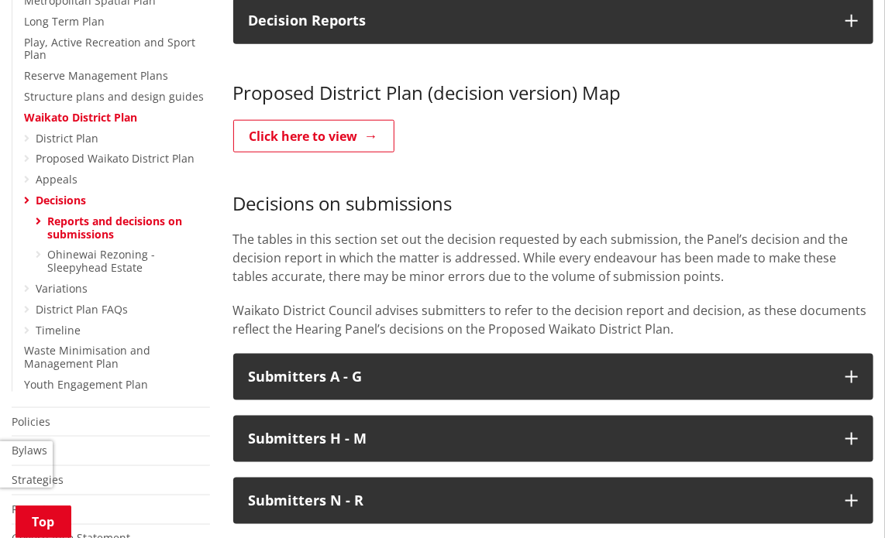
scroll to position [775, 0]
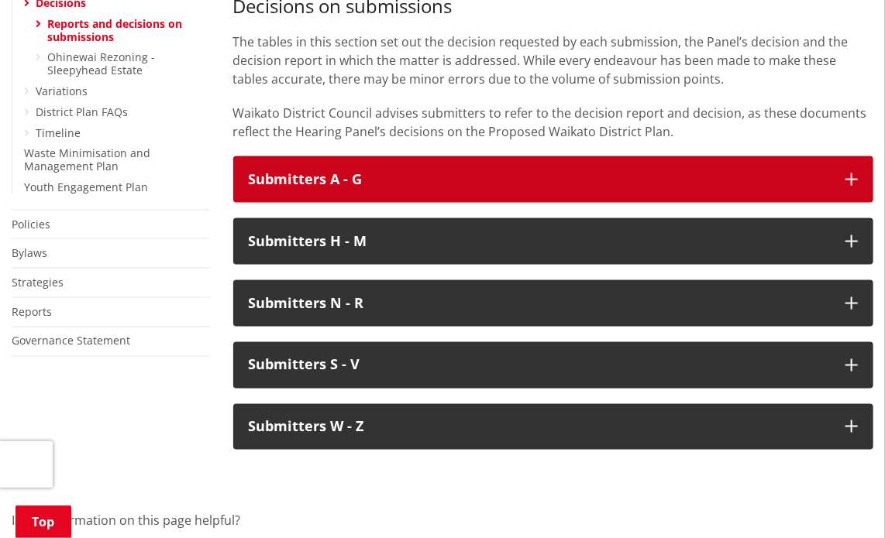
click at [437, 172] on h3 "Submitters A - G" at bounding box center [540, 179] width 582 height 15
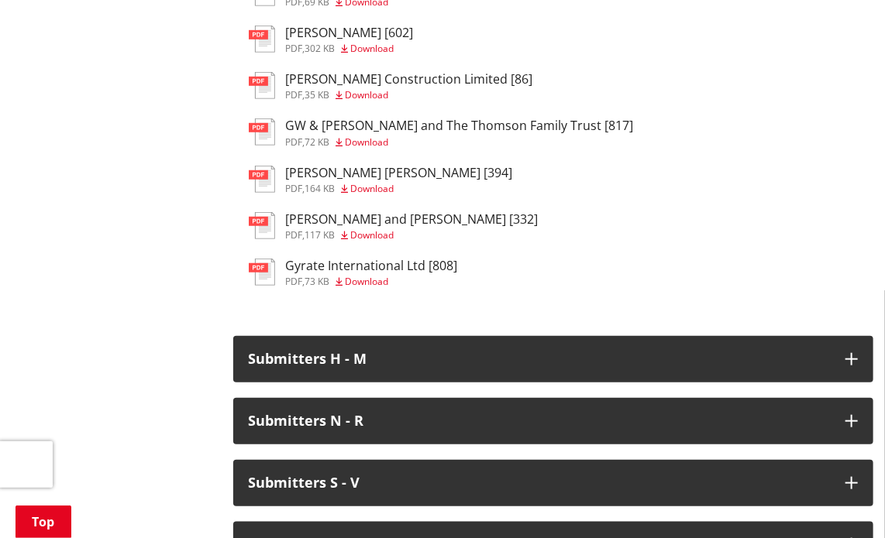
scroll to position [18047, 0]
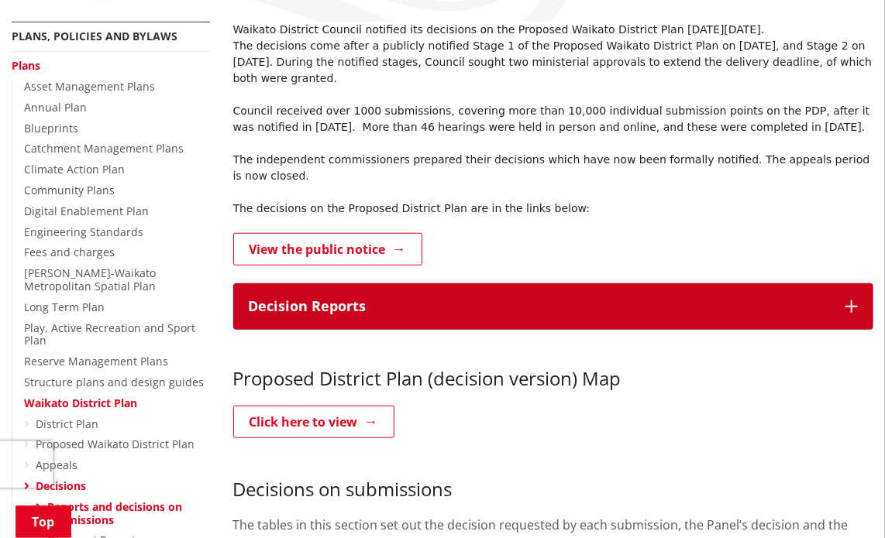
scroll to position [375, 0]
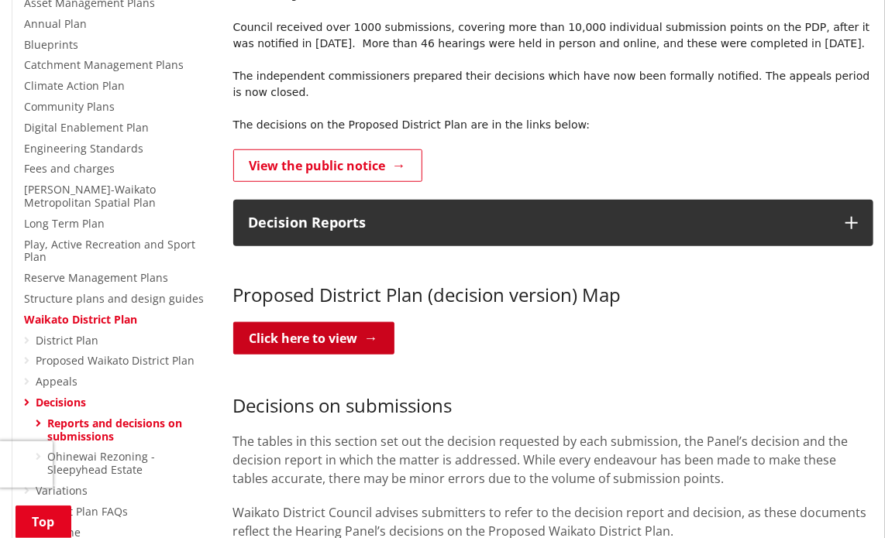
click at [347, 322] on link "Click here to view" at bounding box center [313, 338] width 161 height 33
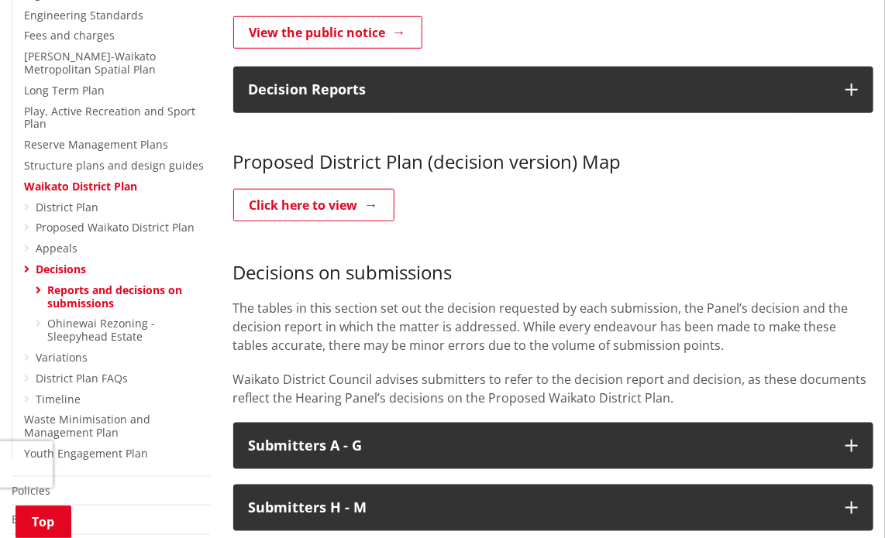
scroll to position [685, 0]
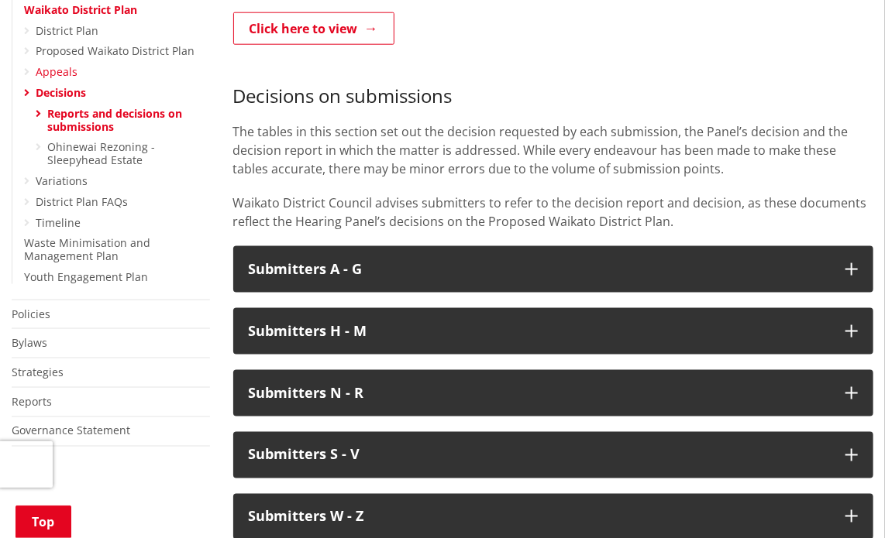
click at [52, 73] on link "Appeals" at bounding box center [57, 71] width 42 height 15
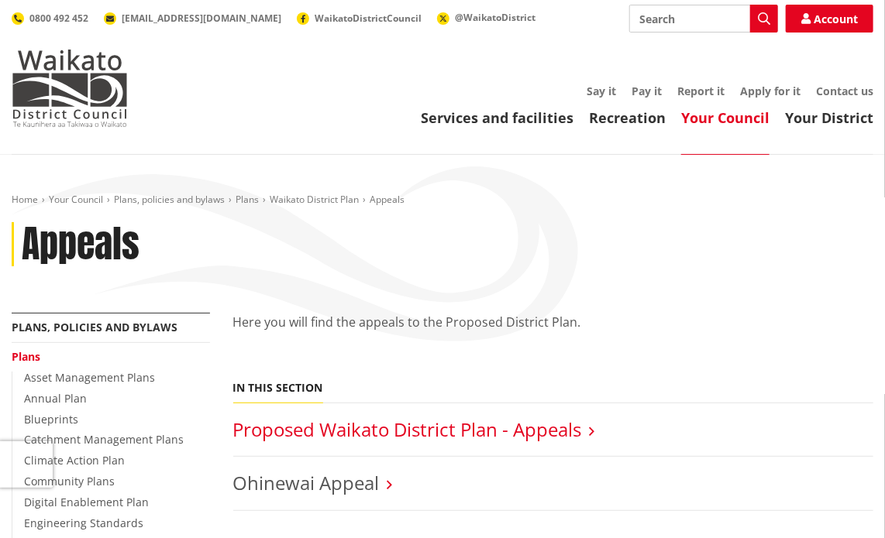
click at [564, 431] on link "Proposed Waikato District Plan - Appeals" at bounding box center [407, 430] width 349 height 26
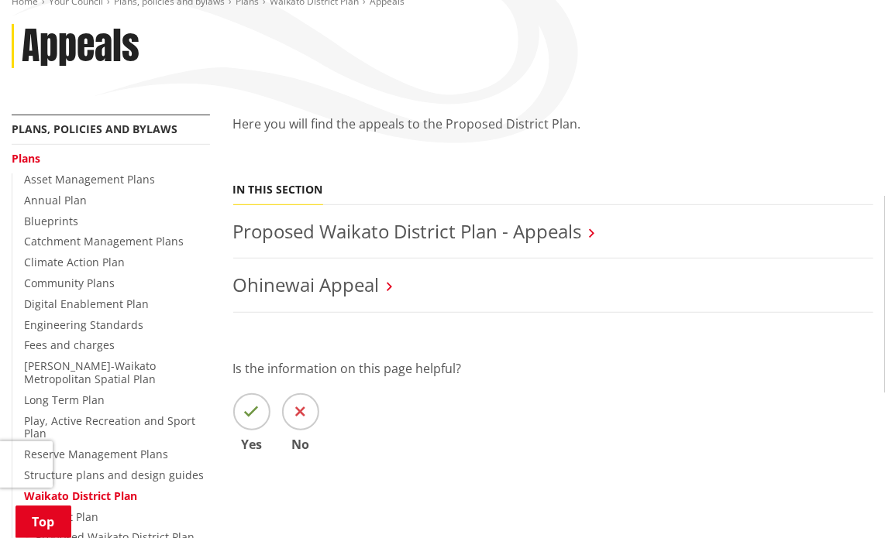
scroll to position [232, 0]
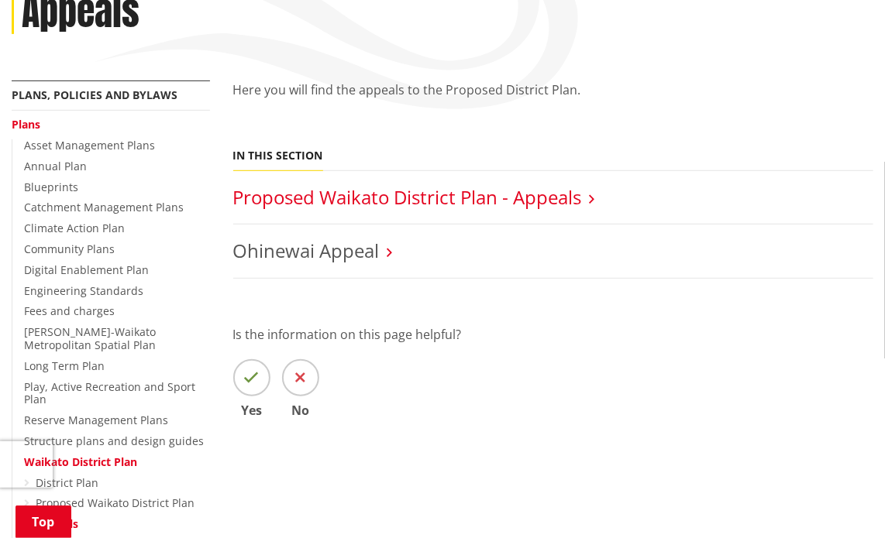
click at [567, 199] on link "Proposed Waikato District Plan - Appeals" at bounding box center [407, 197] width 349 height 26
click at [562, 201] on link "Proposed Waikato District Plan - Appeals" at bounding box center [407, 197] width 349 height 26
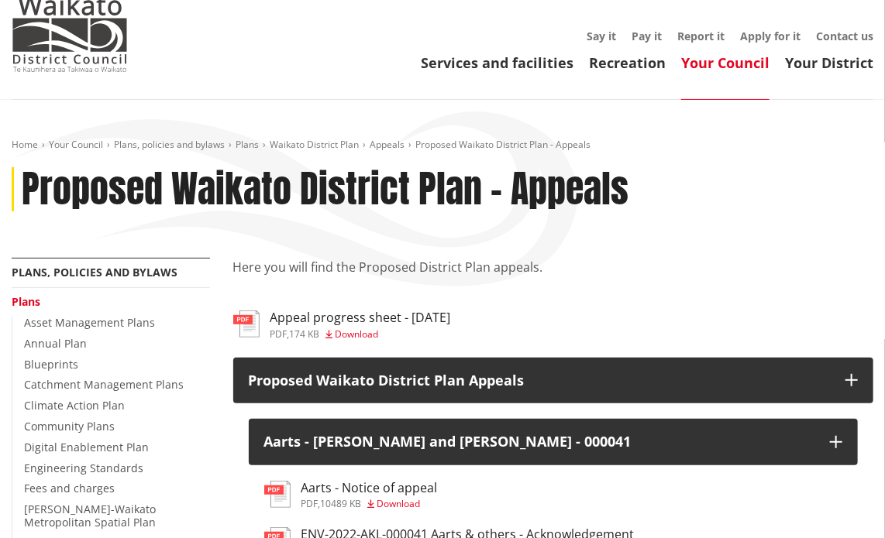
scroll to position [232, 0]
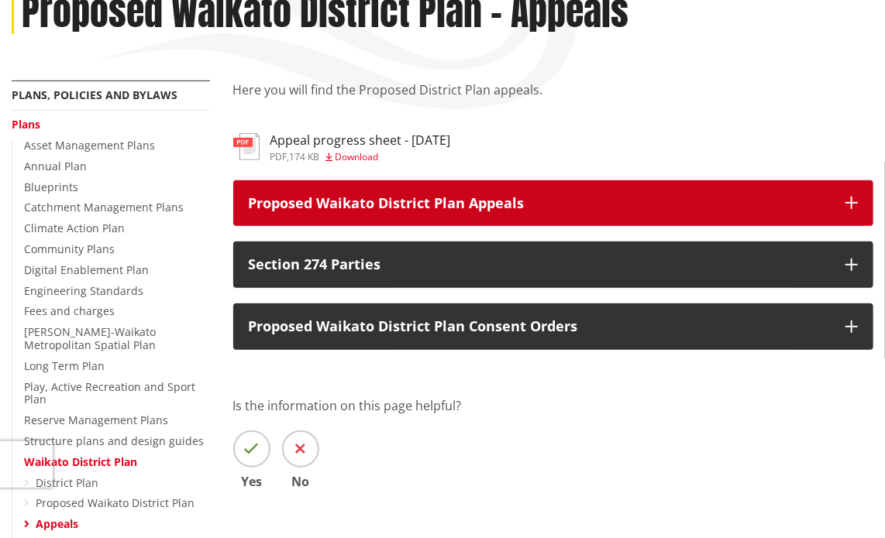
click at [564, 204] on p "Proposed Waikato District Plan Appeals" at bounding box center [540, 203] width 582 height 15
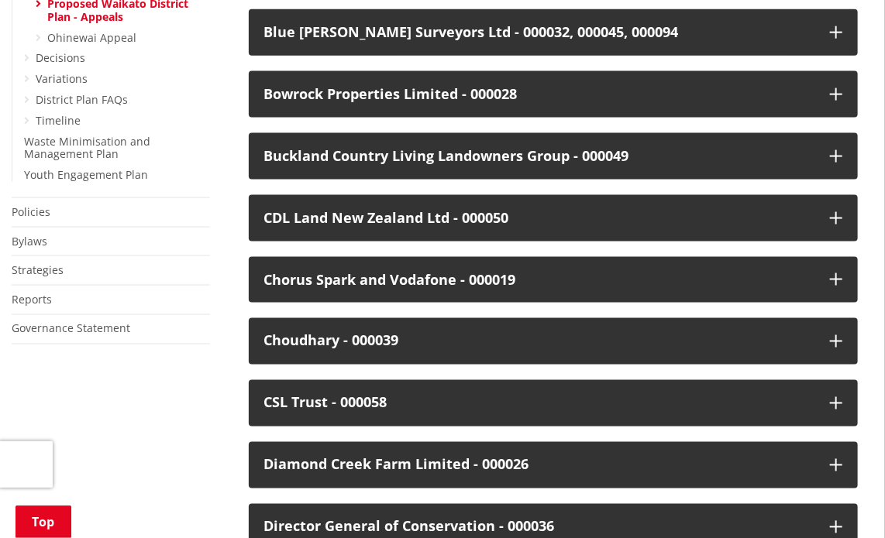
scroll to position [775, 0]
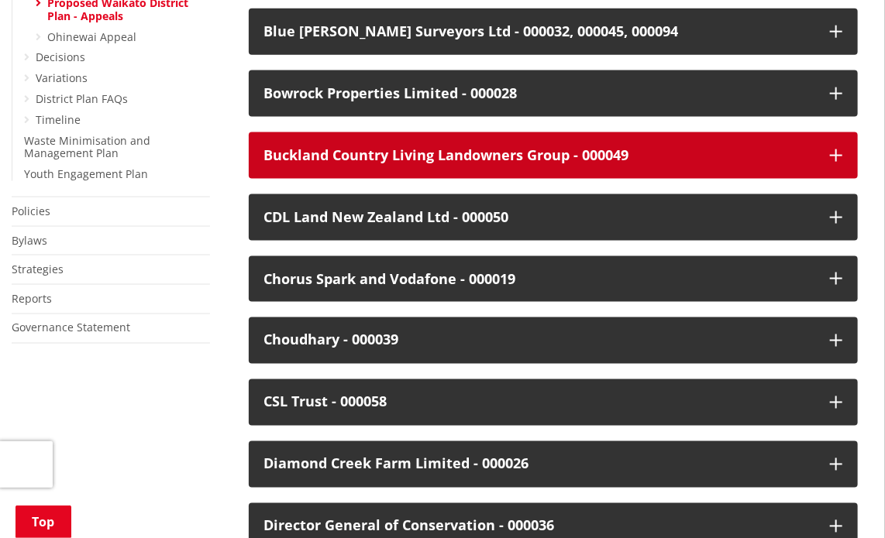
click at [748, 154] on div "Buckland Country Living Landowners Group - 000049" at bounding box center [539, 155] width 551 height 15
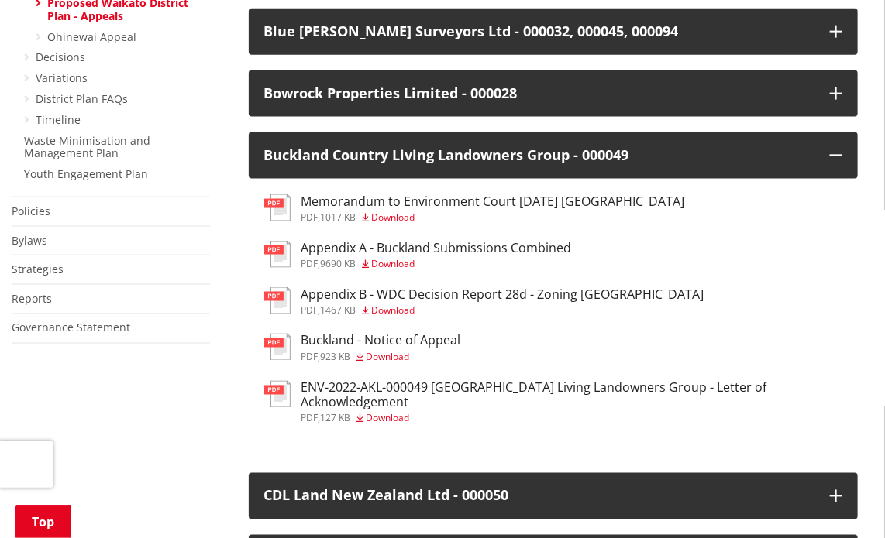
click at [342, 202] on h3 "Memorandum to Environment Court [DATE] [GEOGRAPHIC_DATA]" at bounding box center [492, 201] width 383 height 15
